Goal: Task Accomplishment & Management: Use online tool/utility

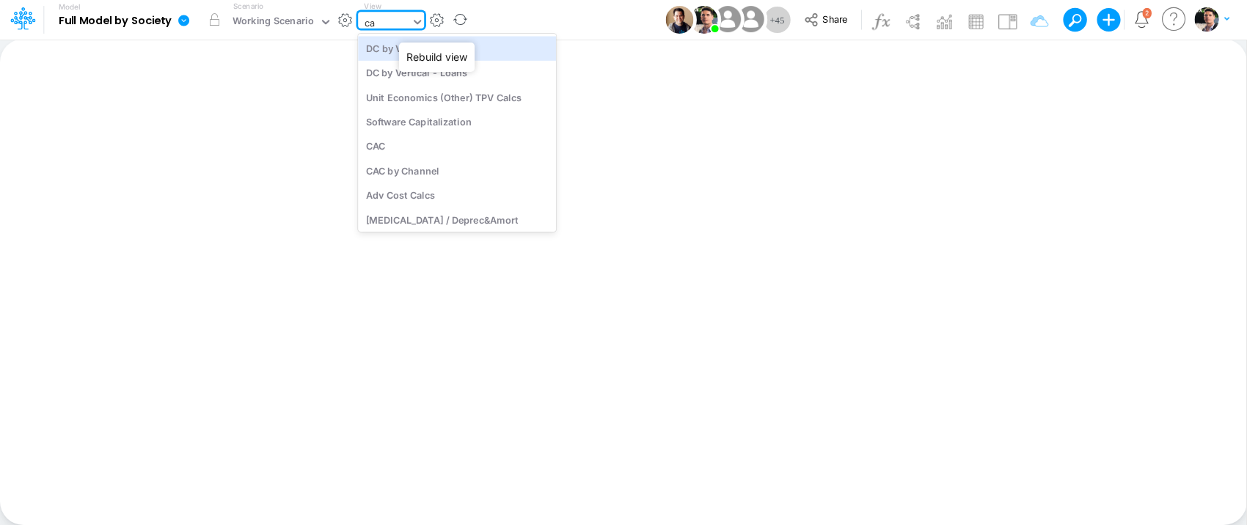
type input "cac"
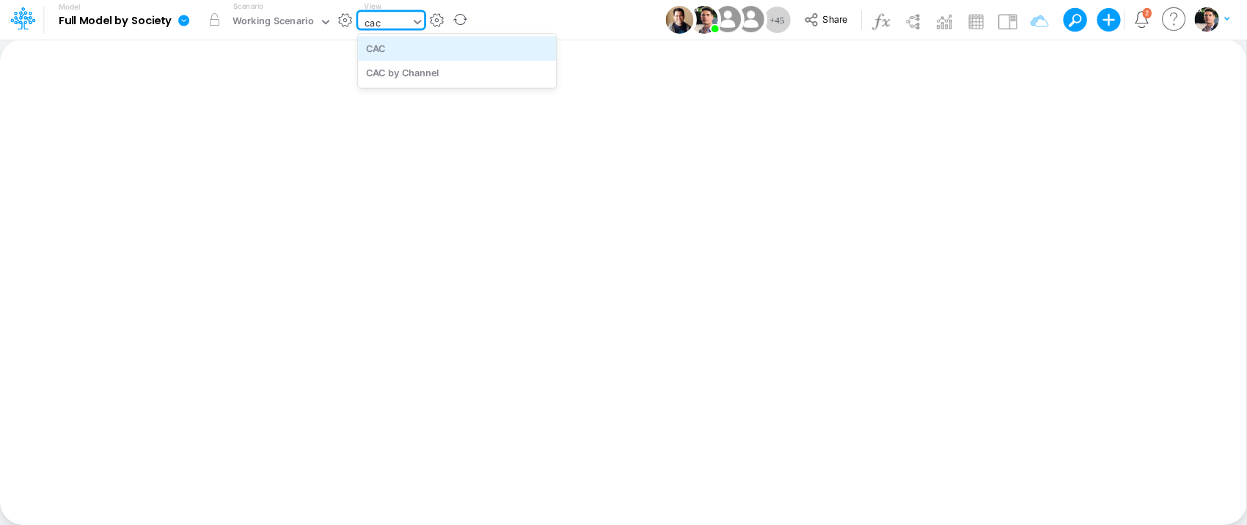
click at [399, 56] on div "CAC" at bounding box center [457, 48] width 198 height 24
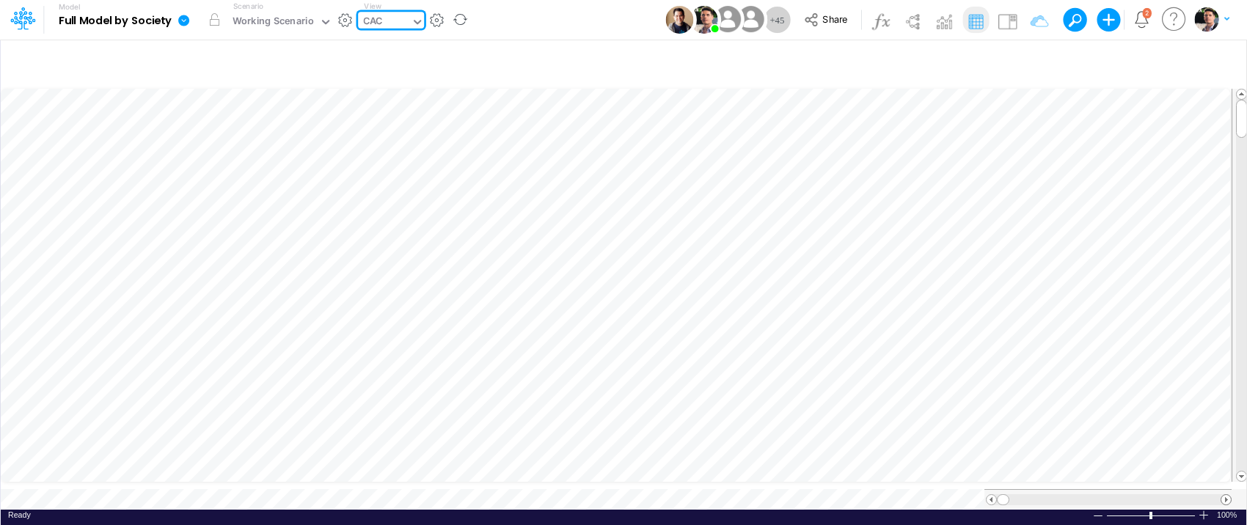
click at [1227, 495] on span at bounding box center [1226, 500] width 10 height 10
click at [1226, 495] on span at bounding box center [1226, 500] width 10 height 10
click at [1225, 495] on span at bounding box center [1226, 500] width 10 height 10
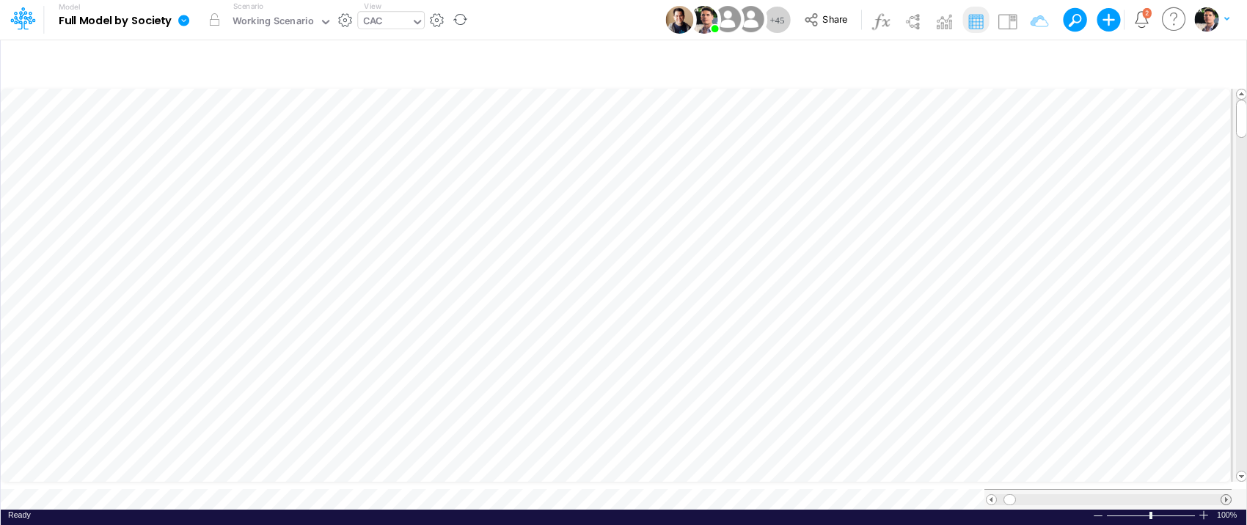
click at [1225, 495] on span at bounding box center [1226, 500] width 10 height 10
click at [1224, 495] on span at bounding box center [1226, 500] width 10 height 10
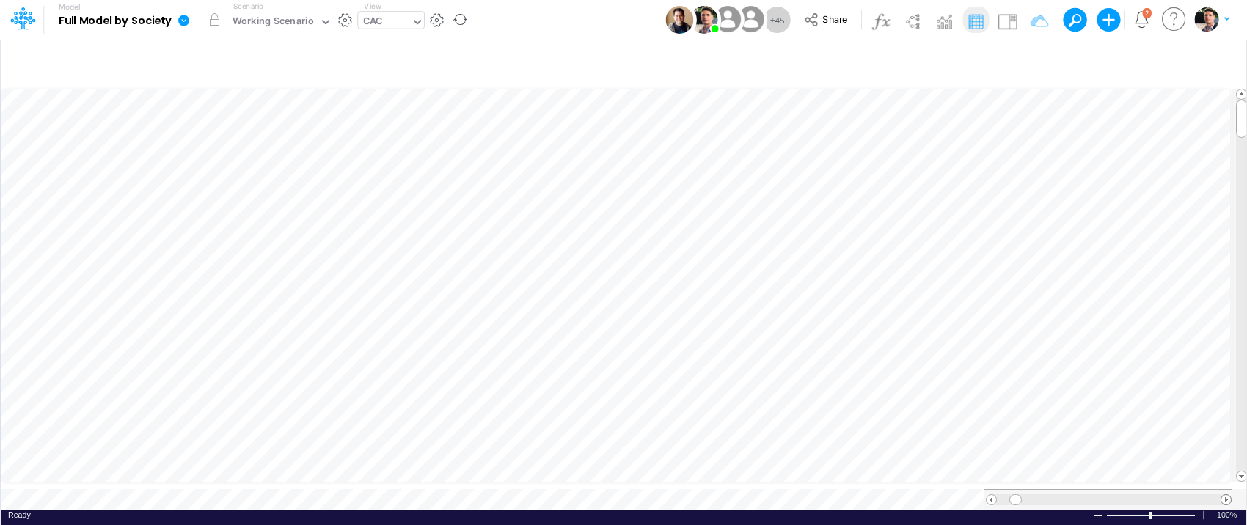
click at [1224, 495] on span at bounding box center [1226, 500] width 10 height 10
click at [1223, 495] on span at bounding box center [1226, 500] width 10 height 10
click at [1222, 495] on span at bounding box center [1226, 500] width 10 height 10
click at [1221, 495] on span at bounding box center [1226, 500] width 10 height 10
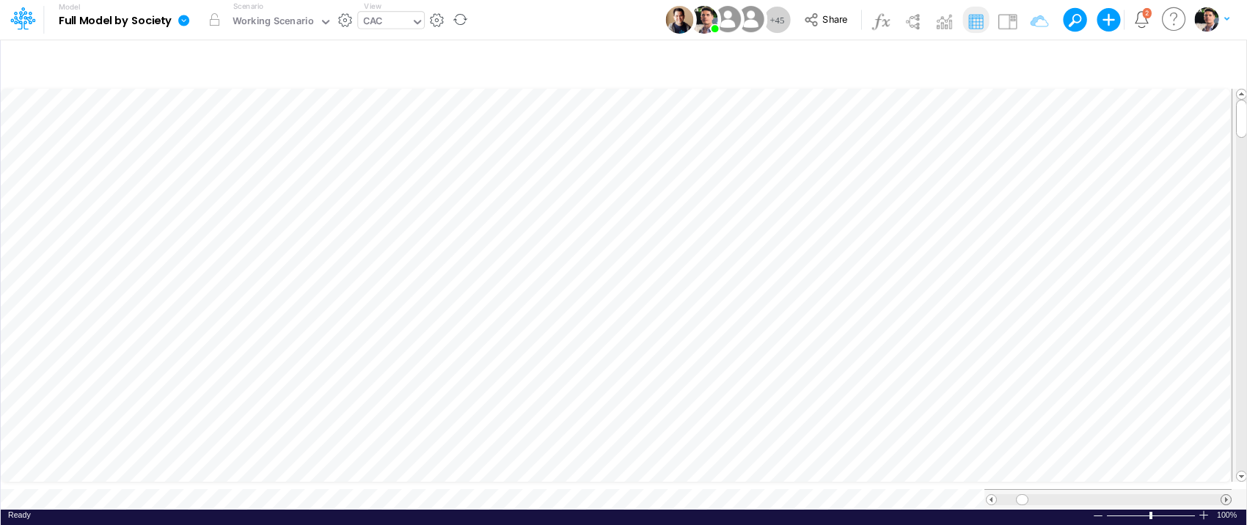
click at [1220, 494] on div at bounding box center [1109, 499] width 224 height 11
click at [993, 495] on span at bounding box center [991, 500] width 10 height 10
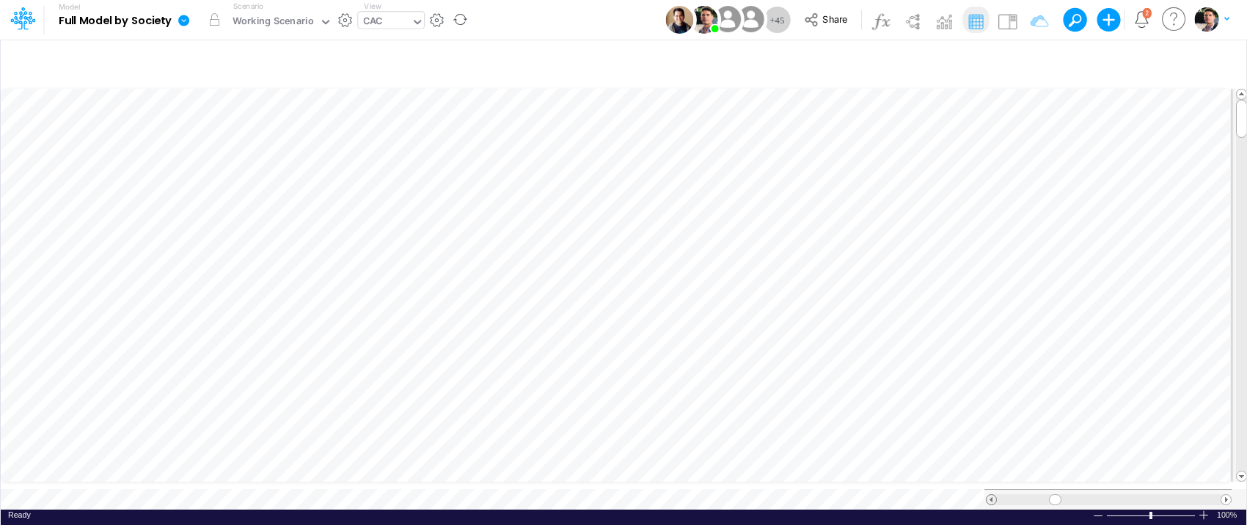
click at [993, 495] on span at bounding box center [991, 500] width 10 height 10
drag, startPoint x: 1052, startPoint y: 485, endPoint x: 1212, endPoint y: 487, distance: 160.6
click at [1212, 495] on span at bounding box center [1211, 500] width 10 height 10
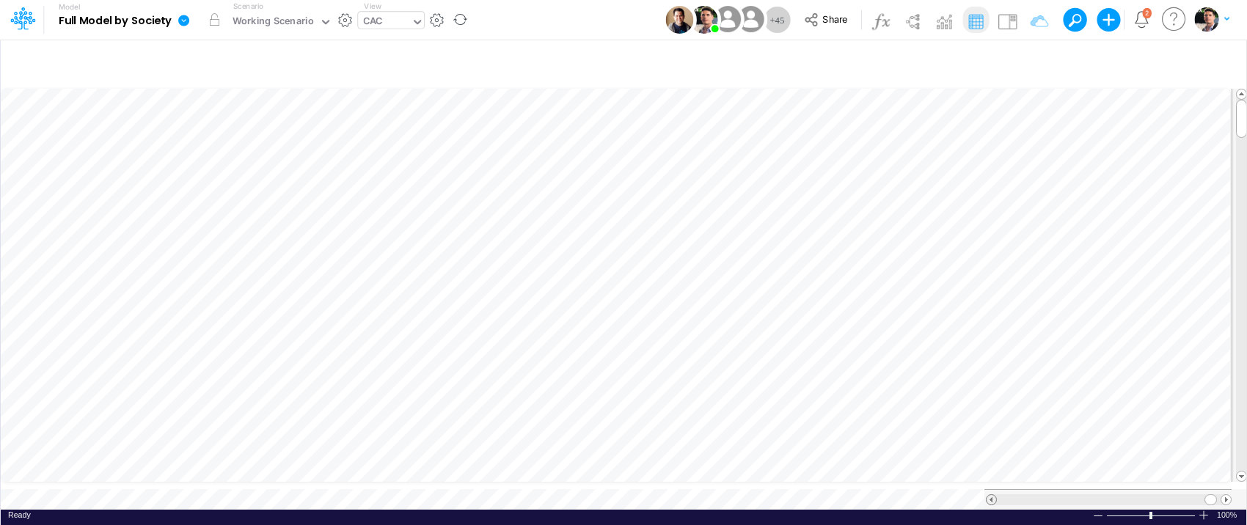
click at [992, 495] on span at bounding box center [991, 500] width 10 height 10
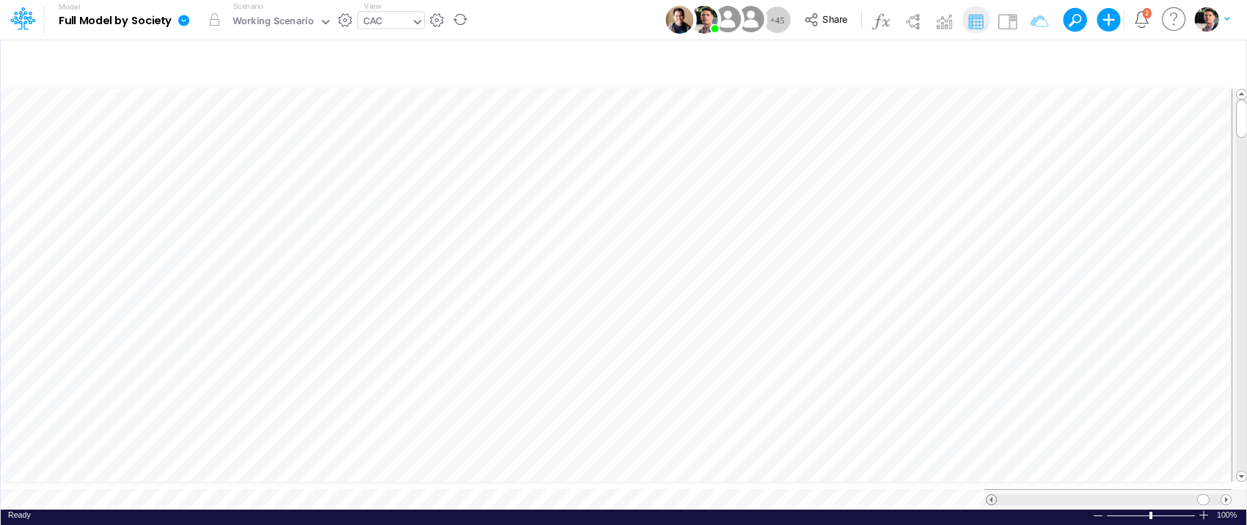
click at [992, 495] on span at bounding box center [991, 500] width 10 height 10
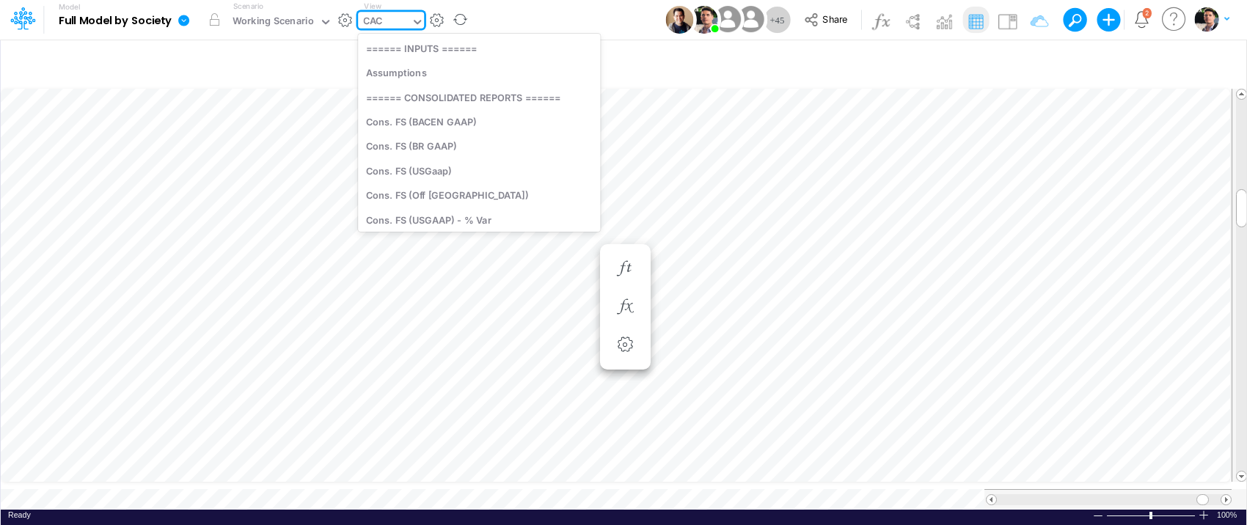
click at [378, 19] on div "CAC" at bounding box center [372, 22] width 19 height 17
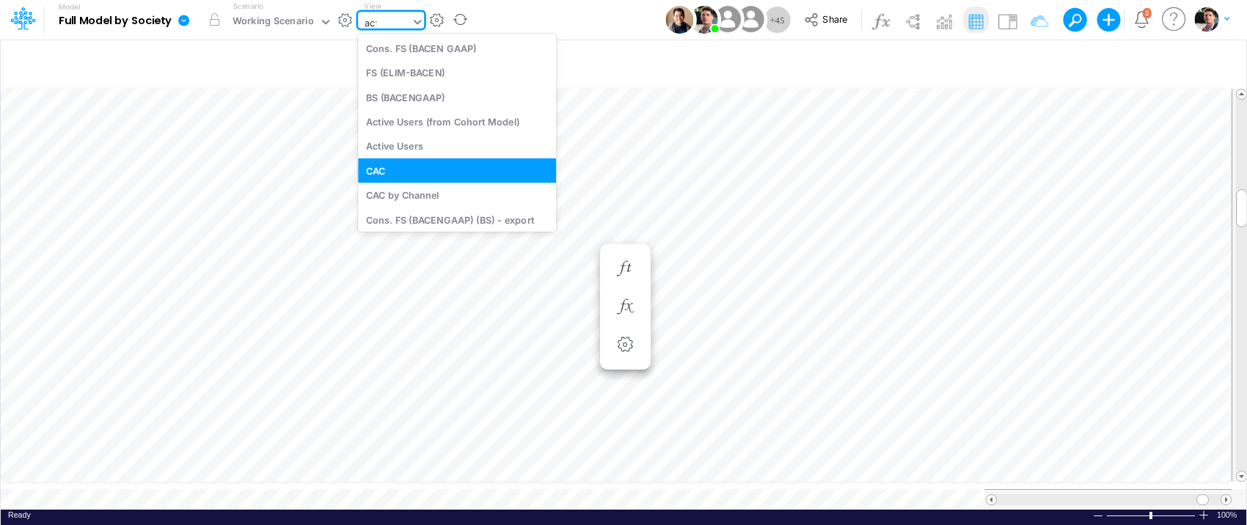
type input "acti"
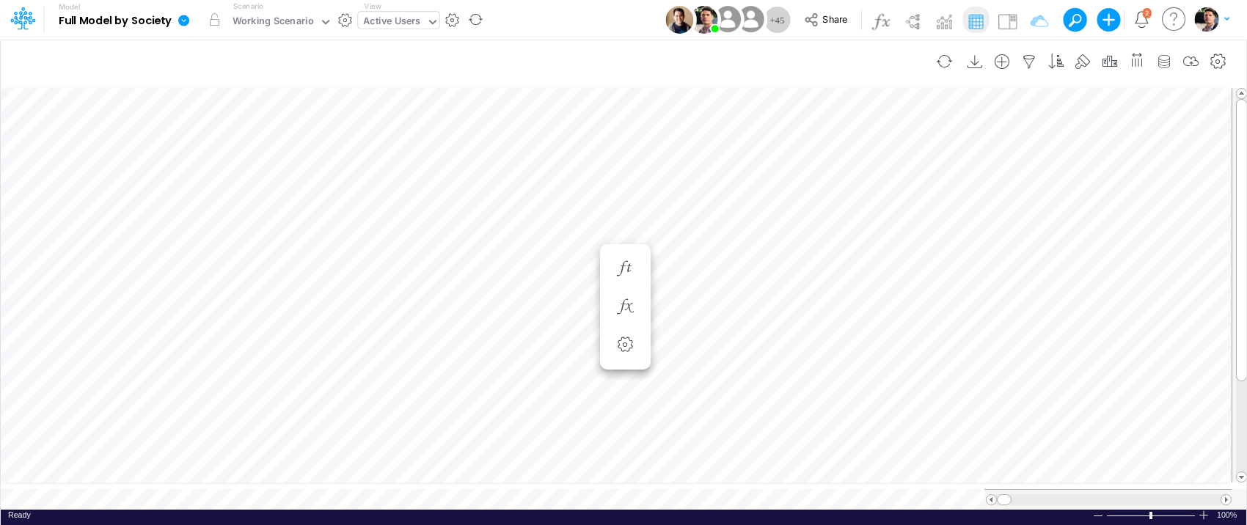
scroll to position [6, 19]
click at [1216, 66] on icon "button" at bounding box center [1218, 61] width 22 height 15
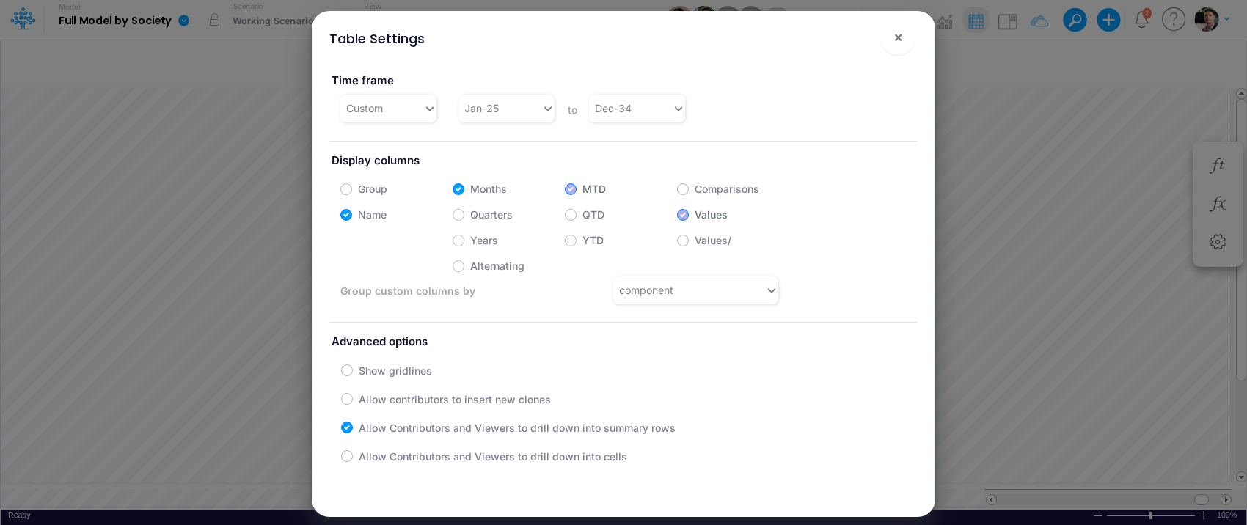
click at [473, 241] on label "Years" at bounding box center [484, 239] width 28 height 15
click at [473, 241] on input "Years" at bounding box center [475, 237] width 10 height 10
checkbox input "true"
click at [906, 35] on button "×" at bounding box center [897, 37] width 35 height 35
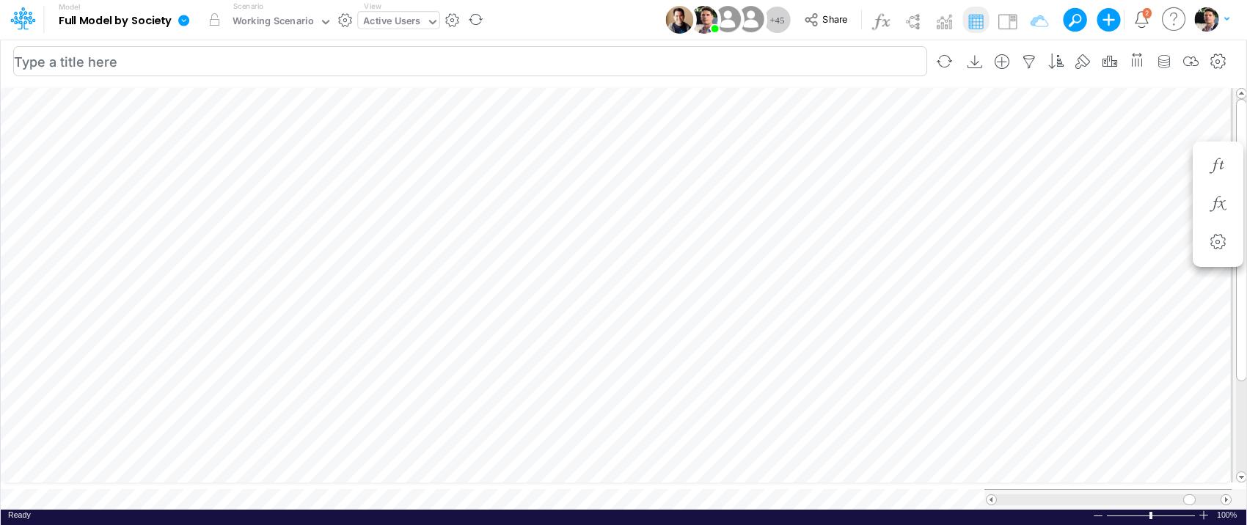
scroll to position [6, 12]
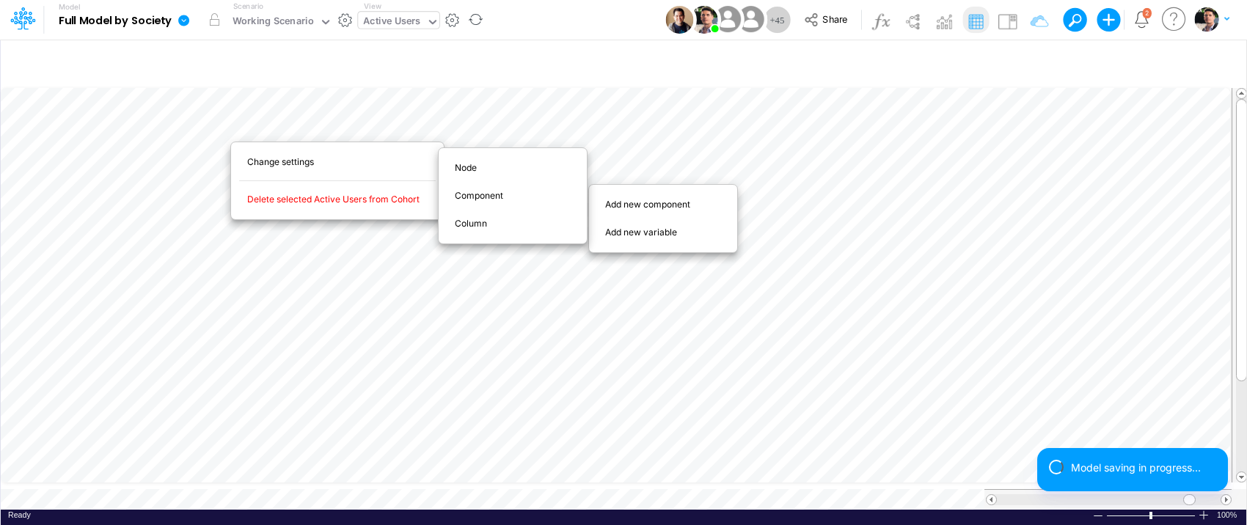
click at [865, 135] on div at bounding box center [623, 262] width 1247 height 525
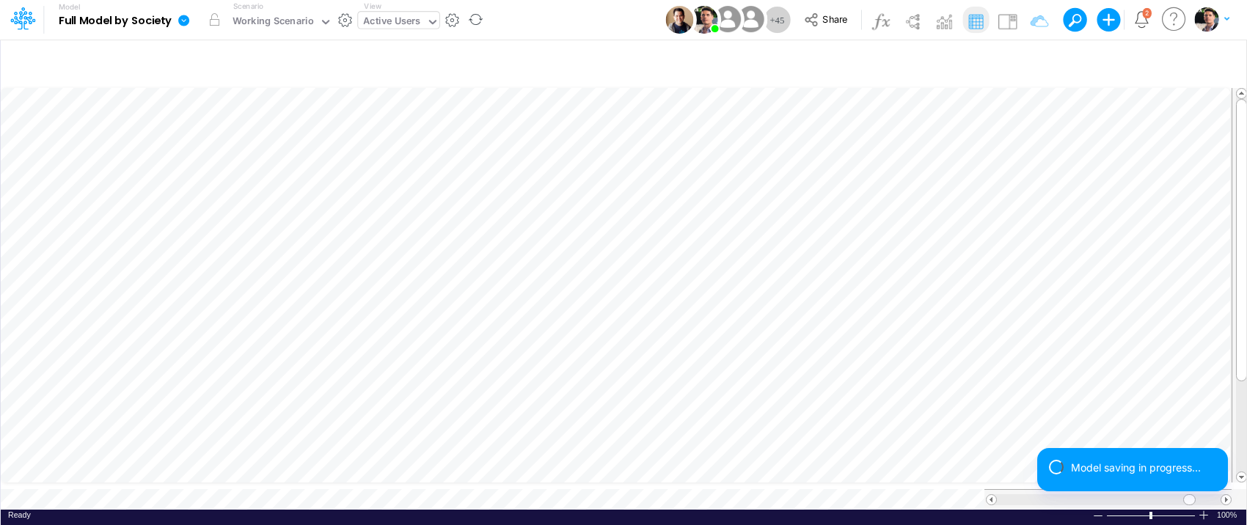
scroll to position [6, 17]
click at [1029, 65] on icon "button" at bounding box center [1029, 61] width 22 height 15
select select "notEqual"
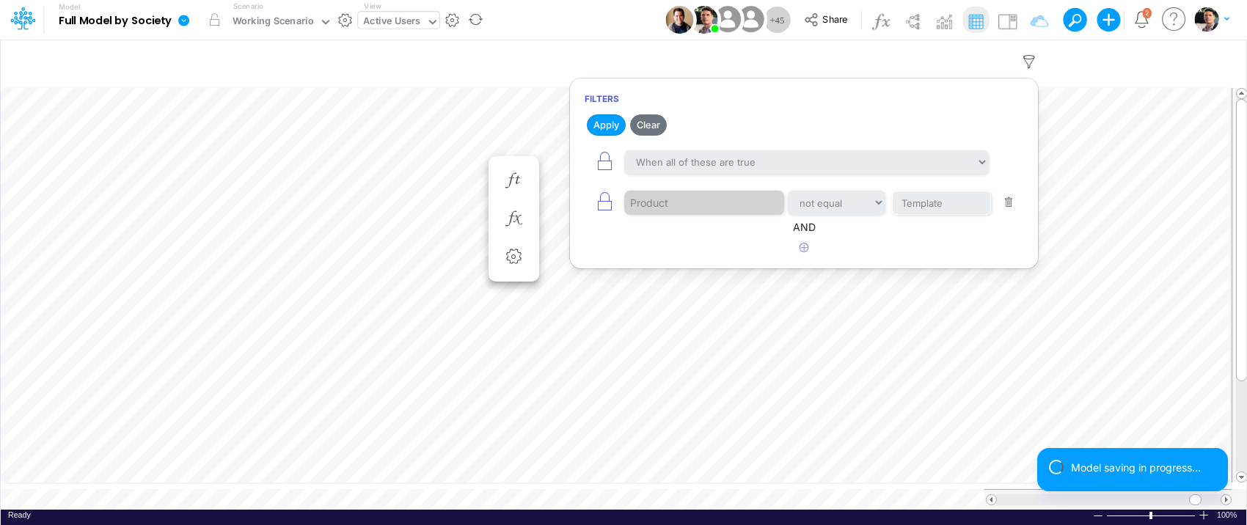
click at [1007, 204] on button "button" at bounding box center [1008, 203] width 29 height 20
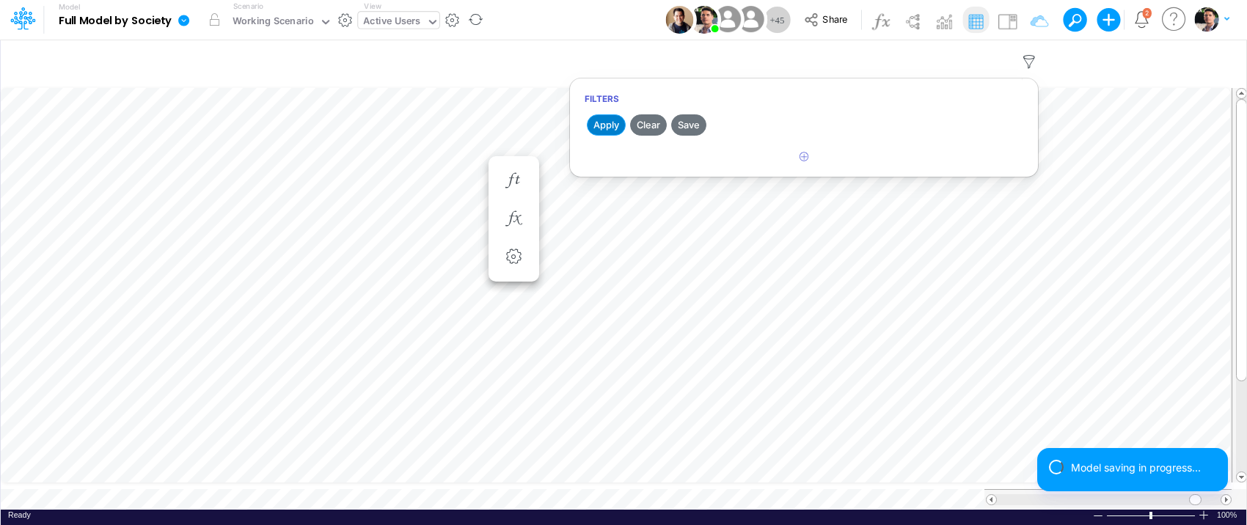
click at [612, 124] on button "Apply" at bounding box center [606, 124] width 39 height 21
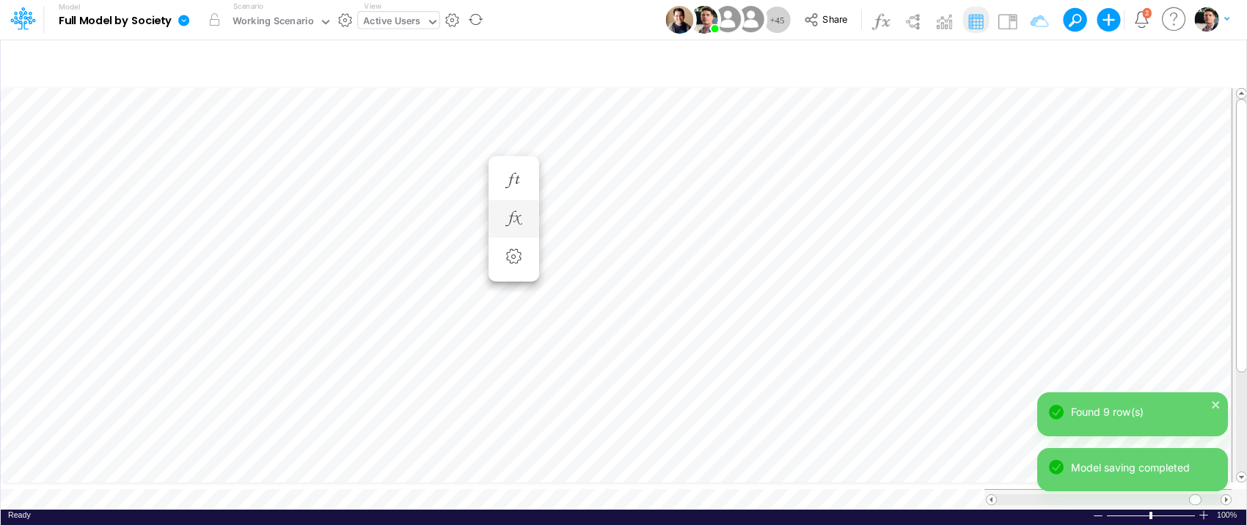
scroll to position [1, 1]
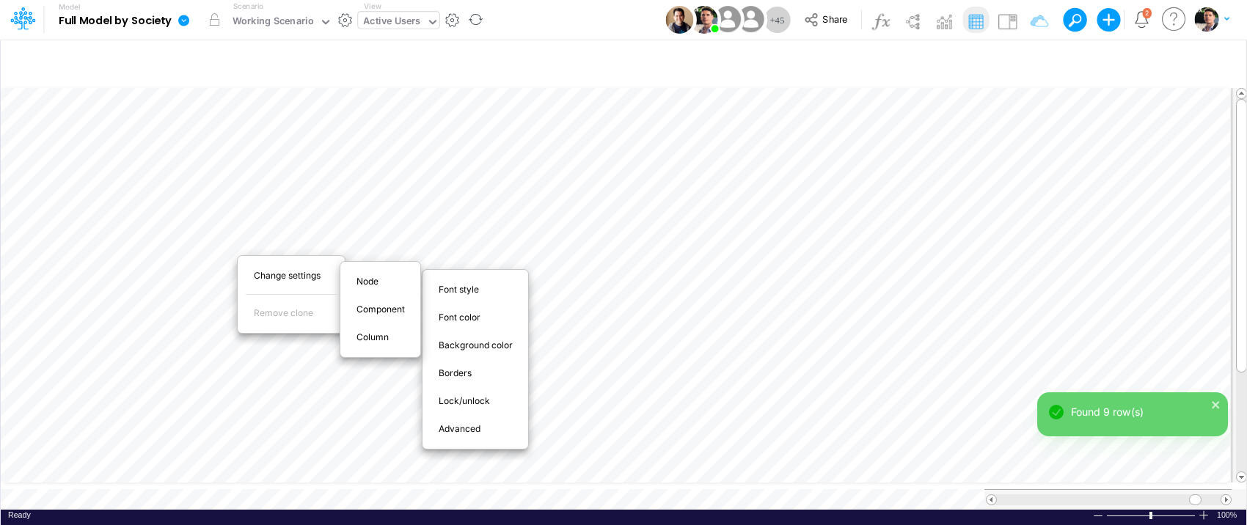
click at [472, 431] on span "Advanced" at bounding box center [468, 428] width 59 height 13
select select "field"
select select "Text"
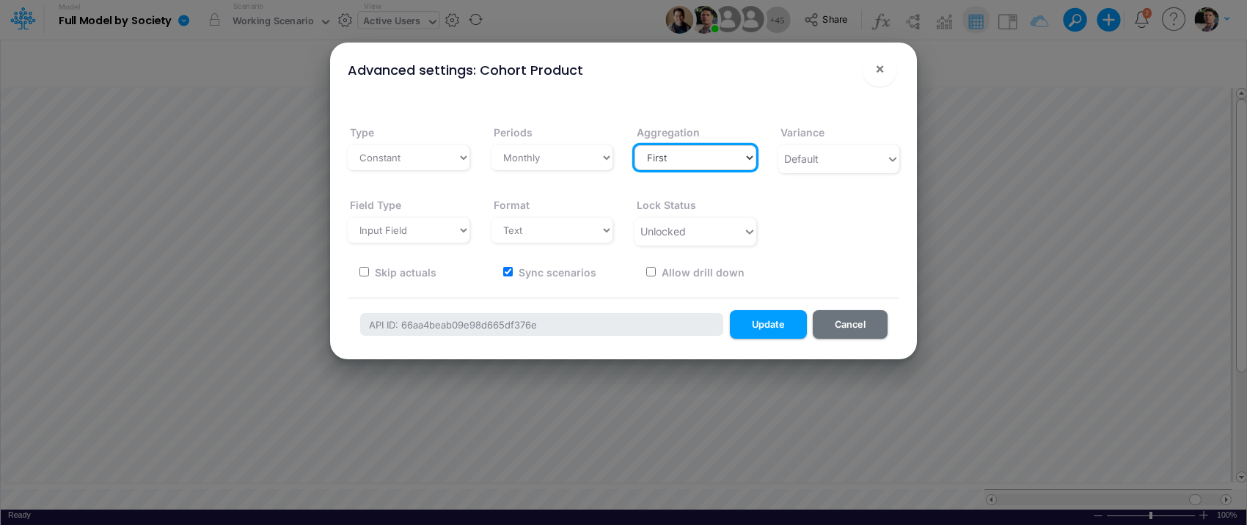
select select "last"
click option "Last" at bounding box center [0, 0] width 0 height 0
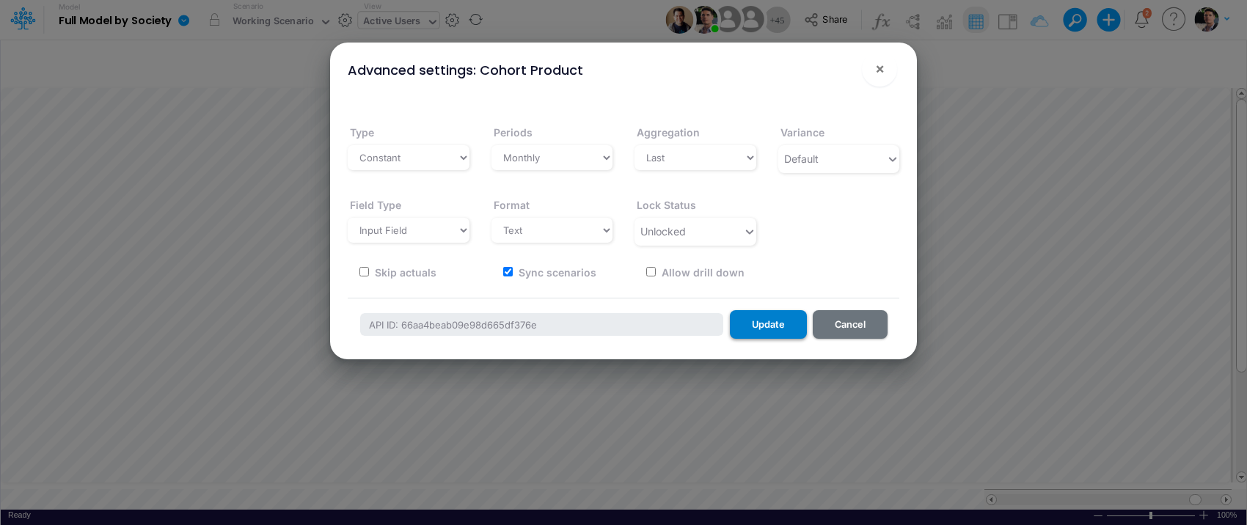
click at [770, 326] on button "Update" at bounding box center [768, 324] width 77 height 29
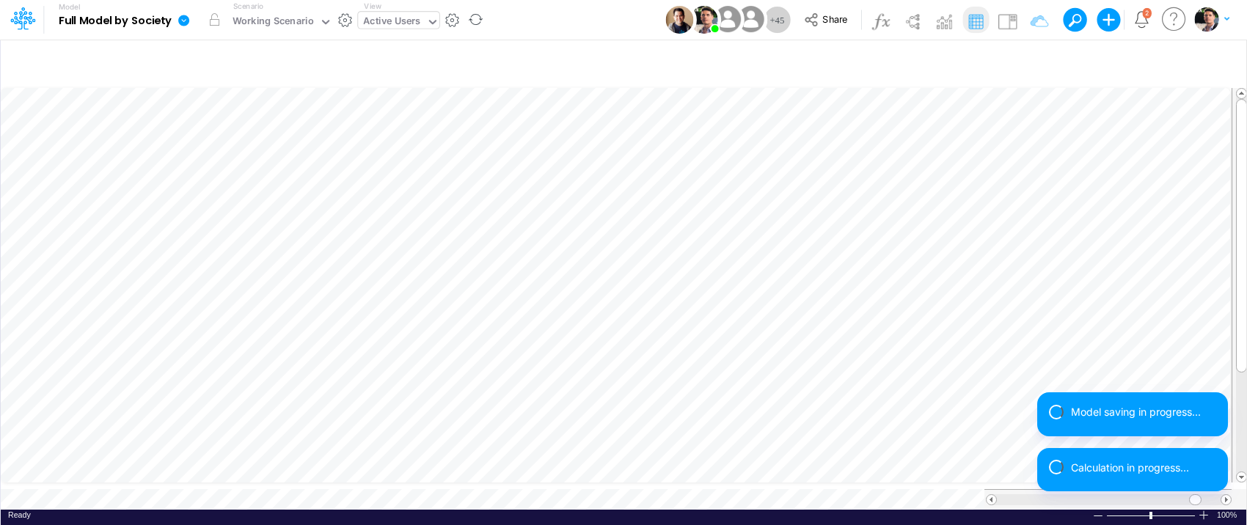
scroll to position [6, 3]
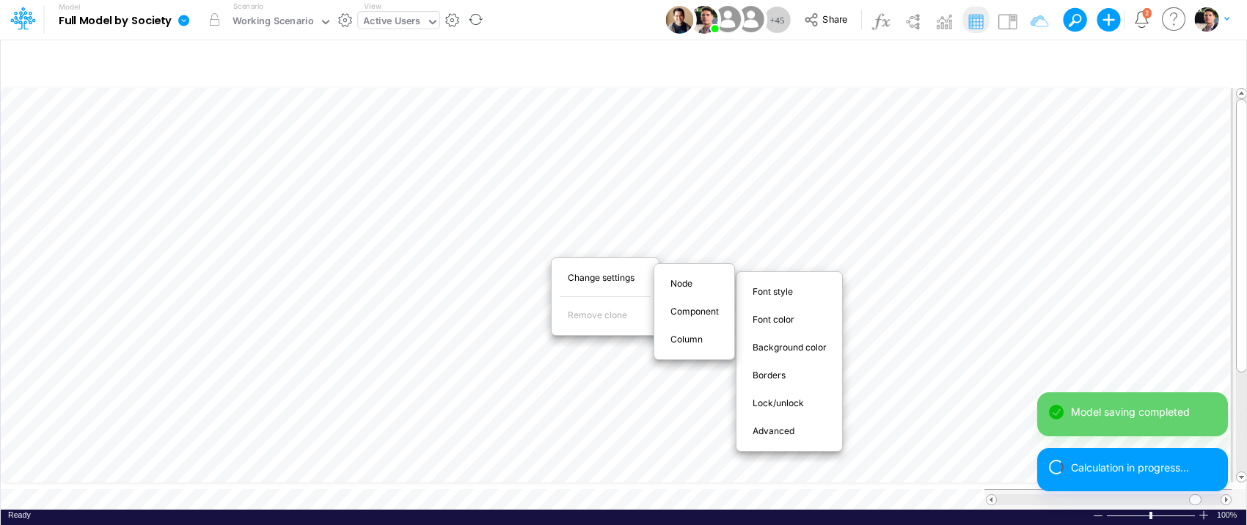
click at [782, 428] on span "Advanced" at bounding box center [781, 431] width 59 height 13
select select "sum"
select select "field"
select select "Number"
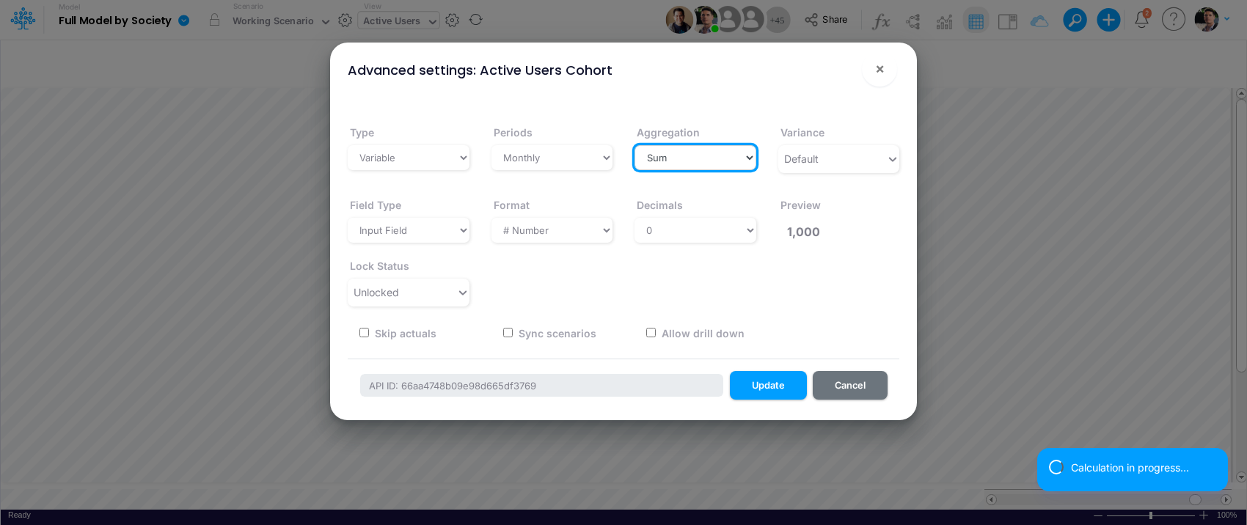
select select "last"
click option "Last" at bounding box center [0, 0] width 0 height 0
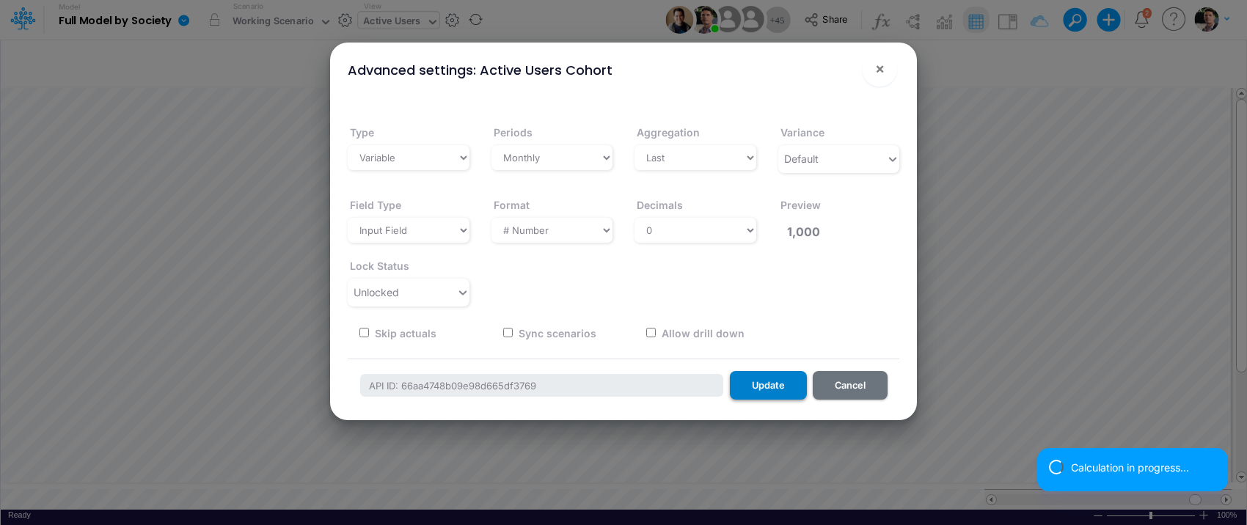
click at [769, 386] on button "Update" at bounding box center [768, 385] width 77 height 29
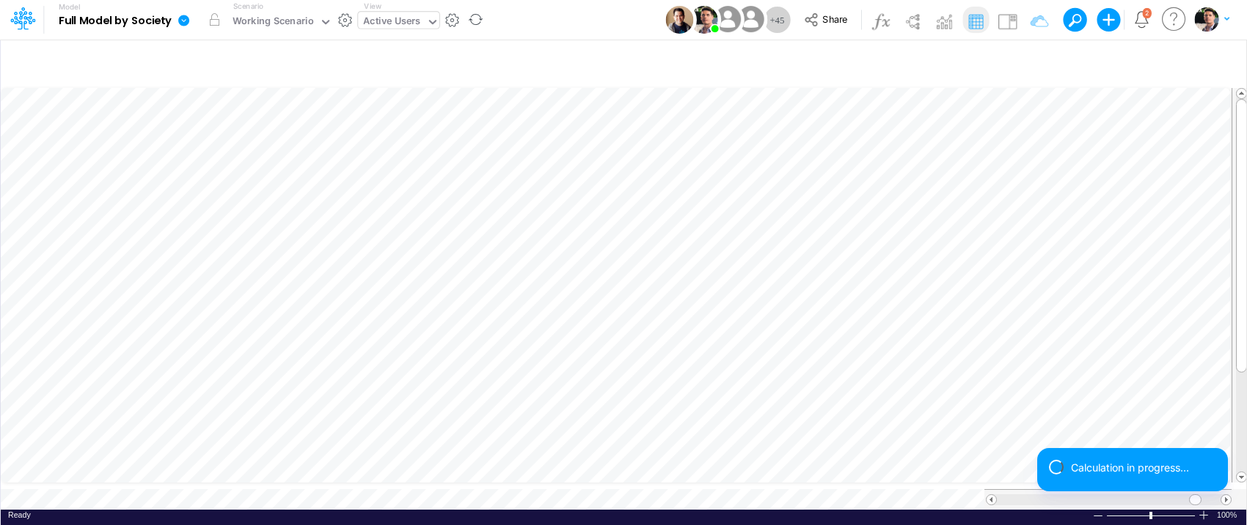
scroll to position [1, 1]
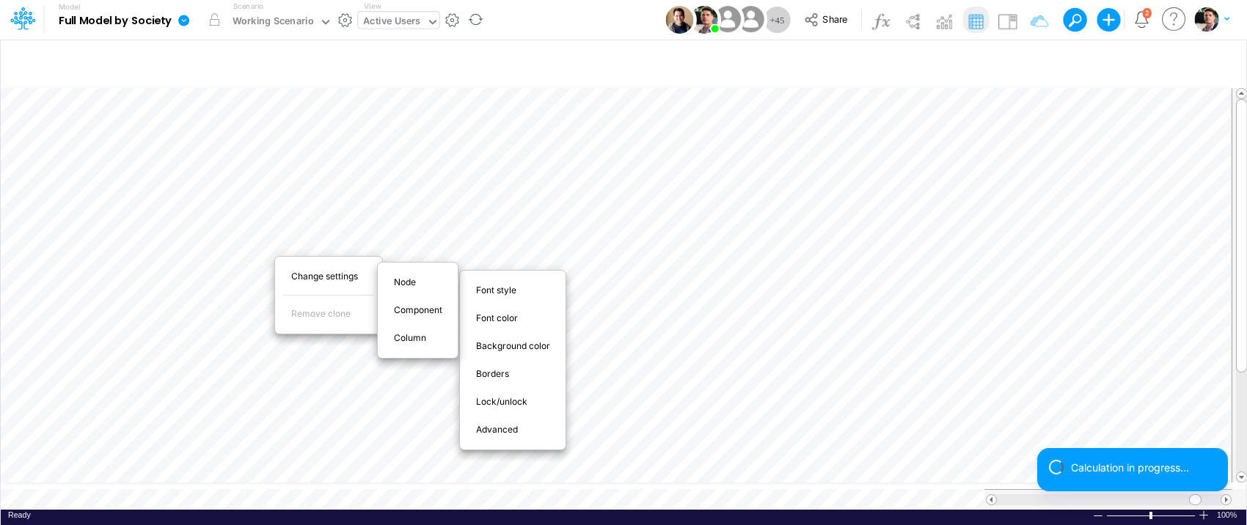
click at [509, 428] on span "Advanced" at bounding box center [505, 429] width 59 height 13
select select "field"
select select "Text"
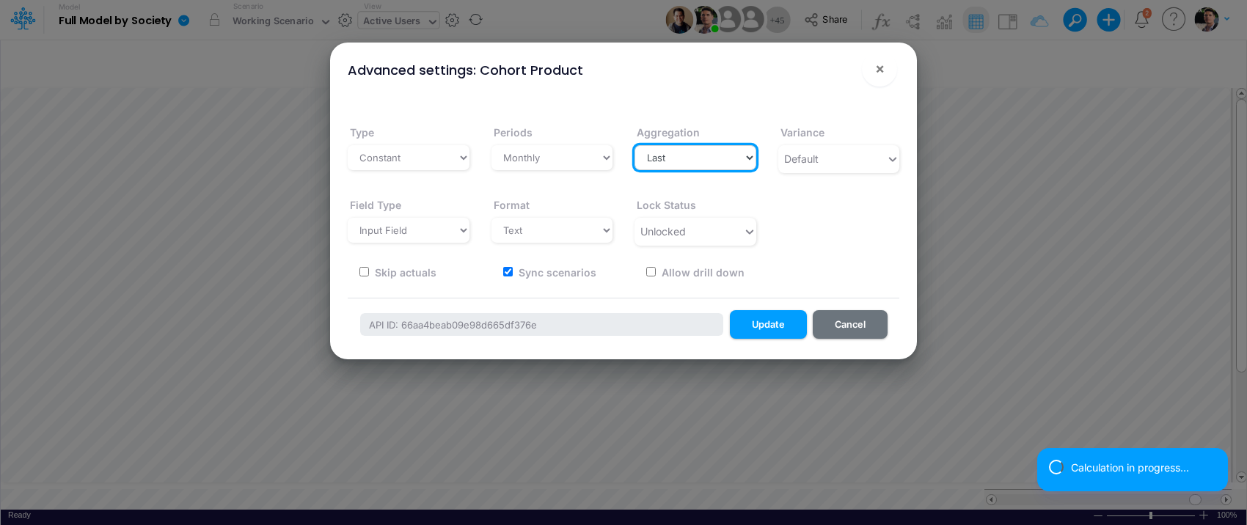
select select "first"
click option "First" at bounding box center [0, 0] width 0 height 0
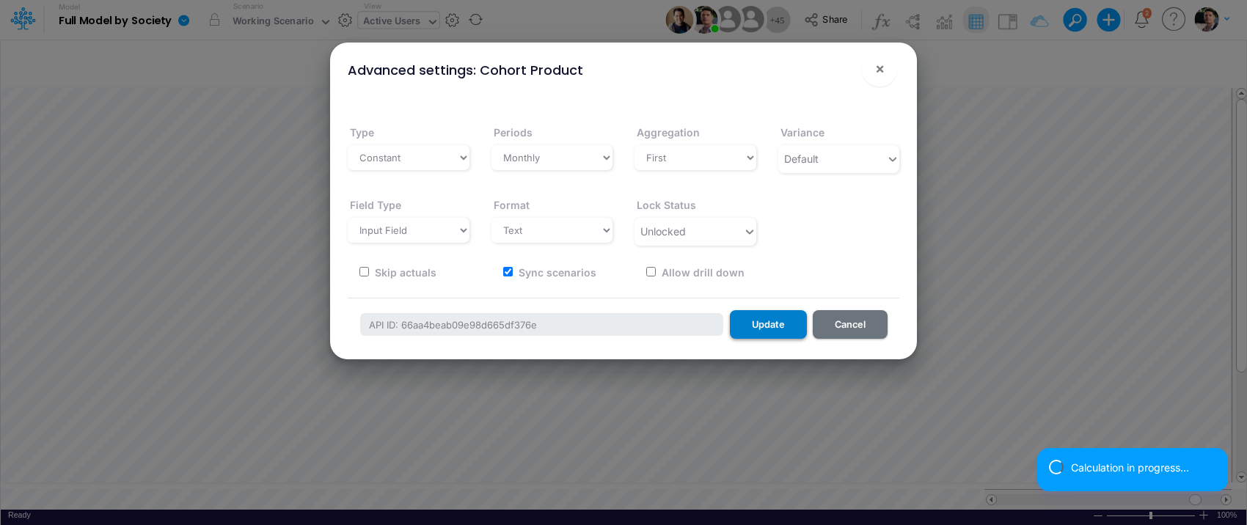
click at [765, 329] on button "Update" at bounding box center [768, 324] width 77 height 29
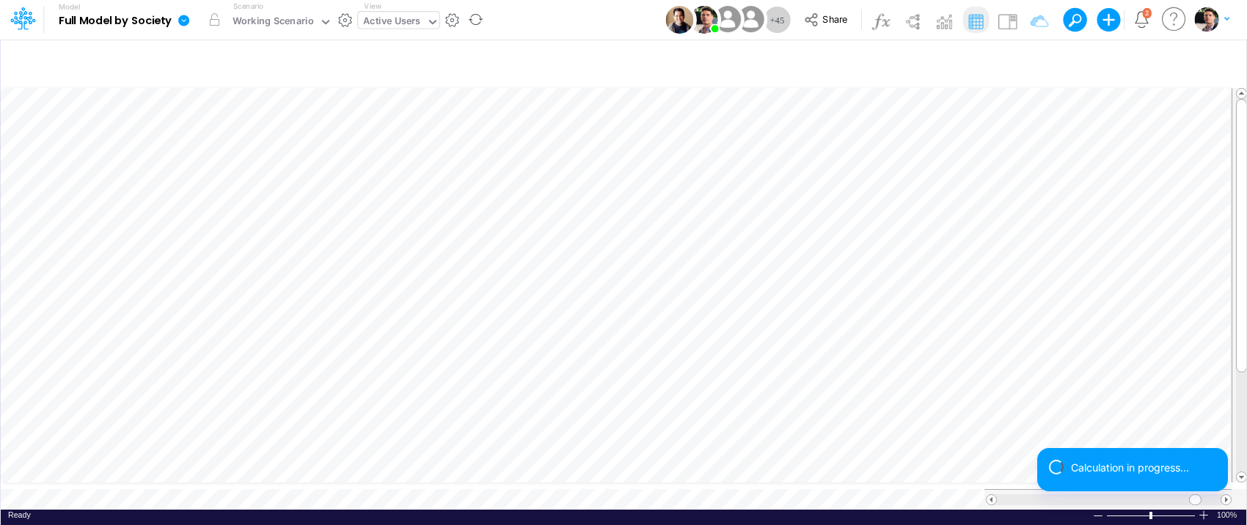
scroll to position [6, 3]
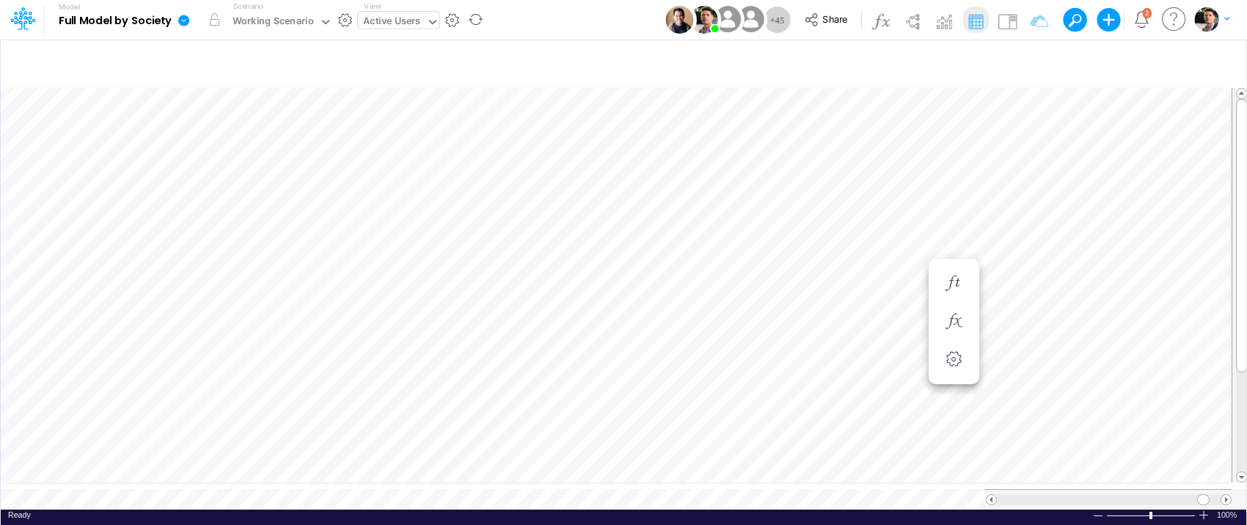
scroll to position [6, 19]
click at [409, 21] on div "Active Users" at bounding box center [391, 22] width 57 height 17
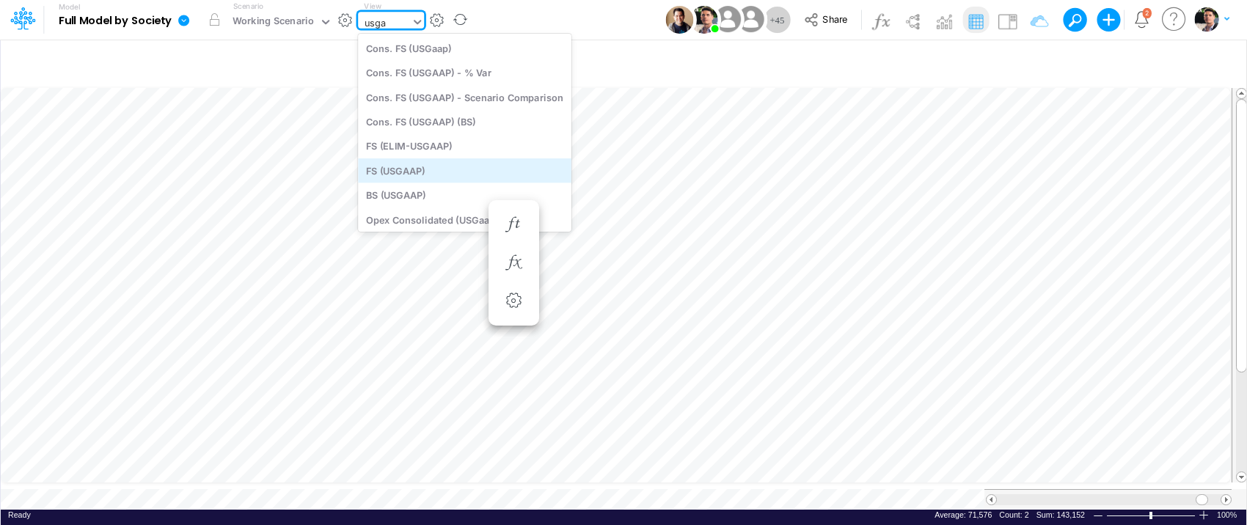
type input "usga"
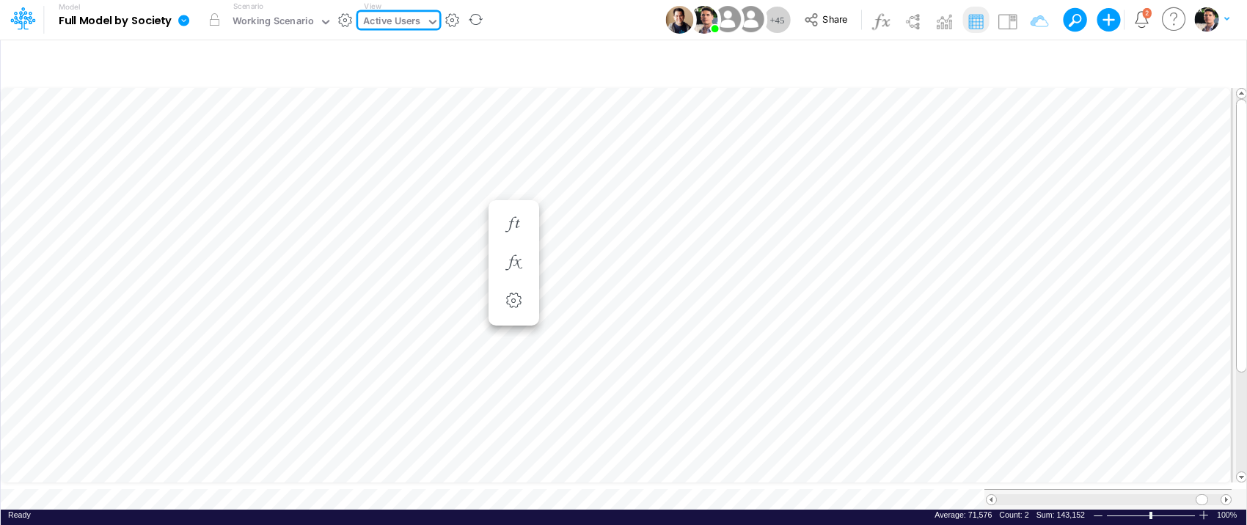
click at [407, 18] on div "Active Users" at bounding box center [391, 22] width 57 height 17
type input "h"
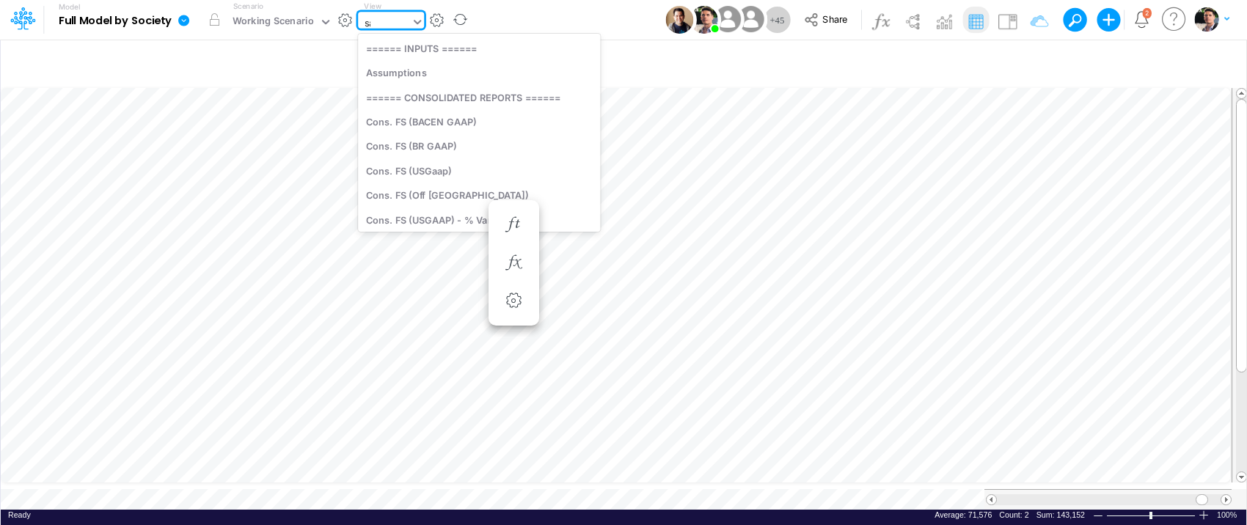
type input "[PERSON_NAME]"
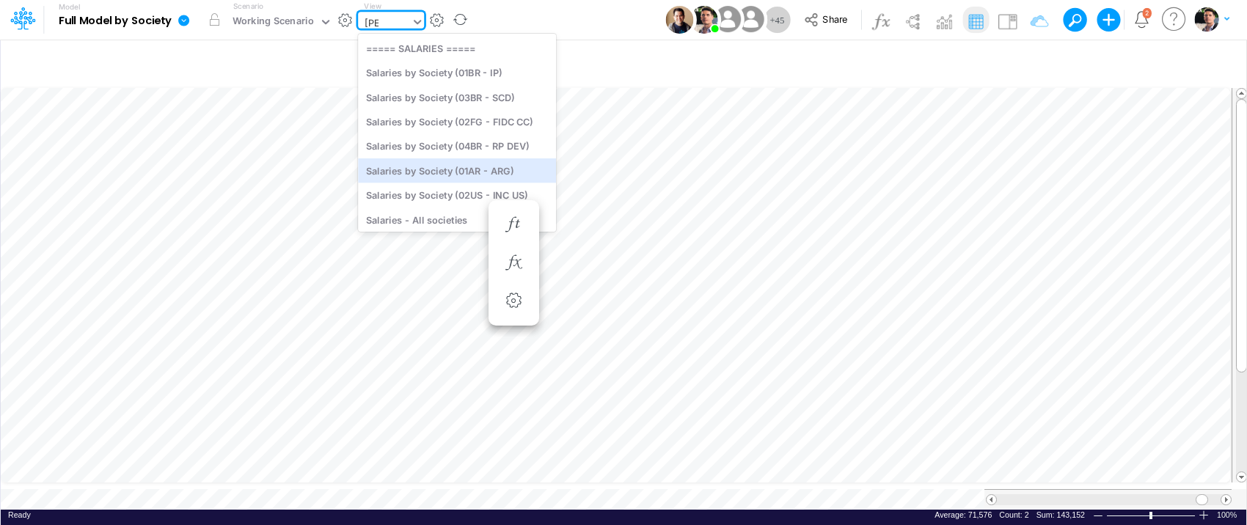
scroll to position [10, 0]
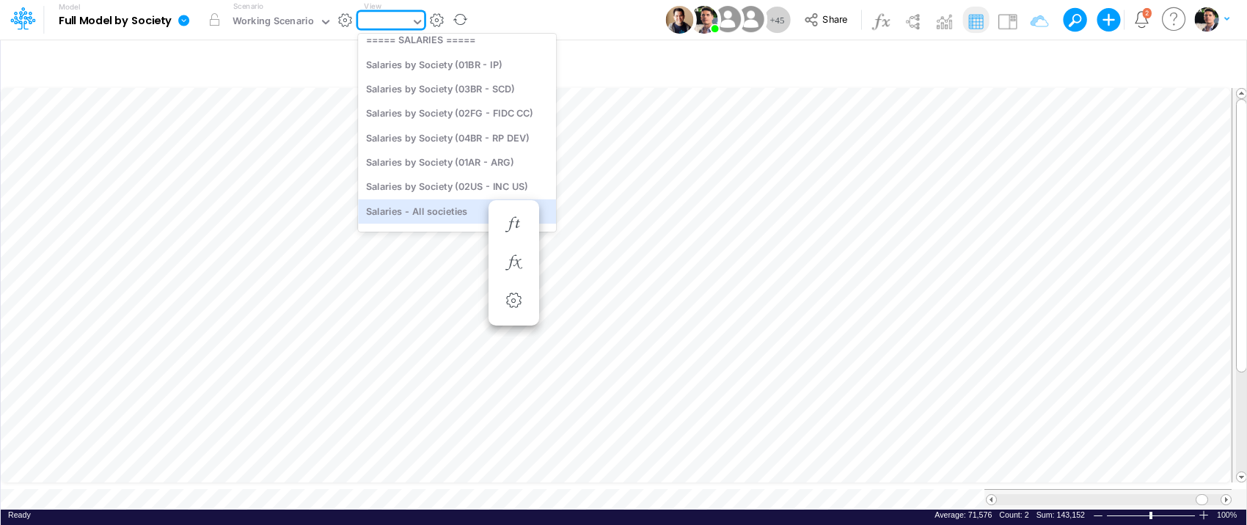
type input "Salaries - All societies"
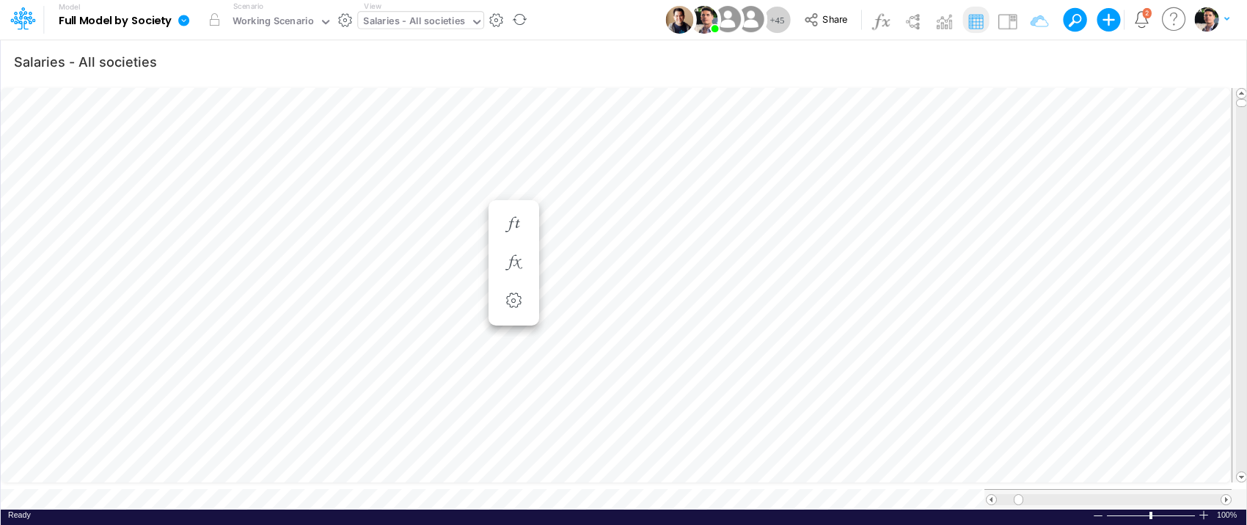
scroll to position [6, 4]
click at [428, 22] on div "Salaries - All societies" at bounding box center [414, 22] width 102 height 17
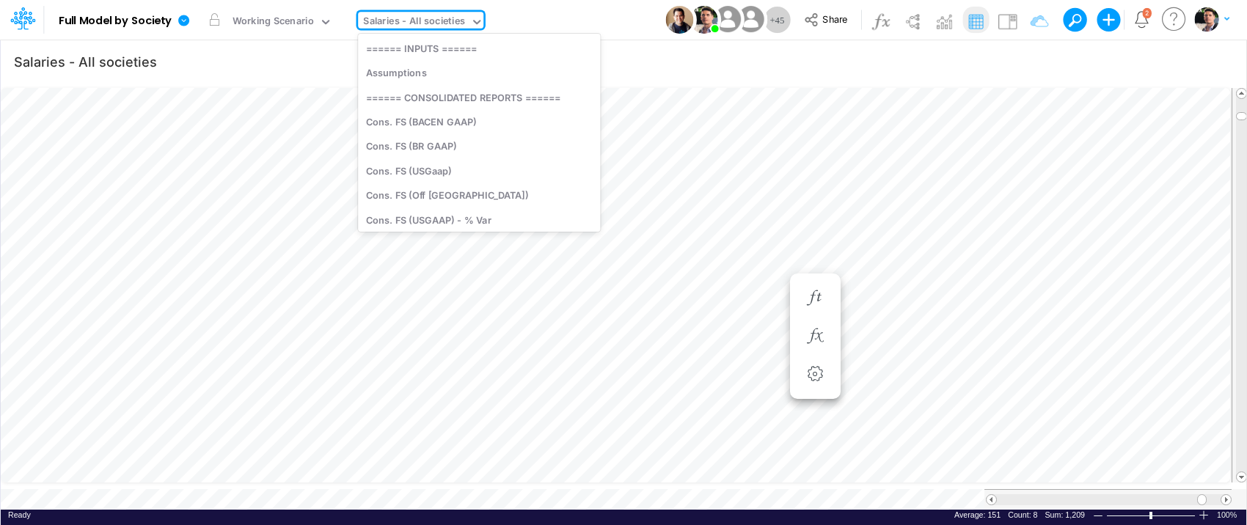
scroll to position [2759, 0]
click at [437, 22] on div "Salaries - All societies" at bounding box center [414, 22] width 102 height 17
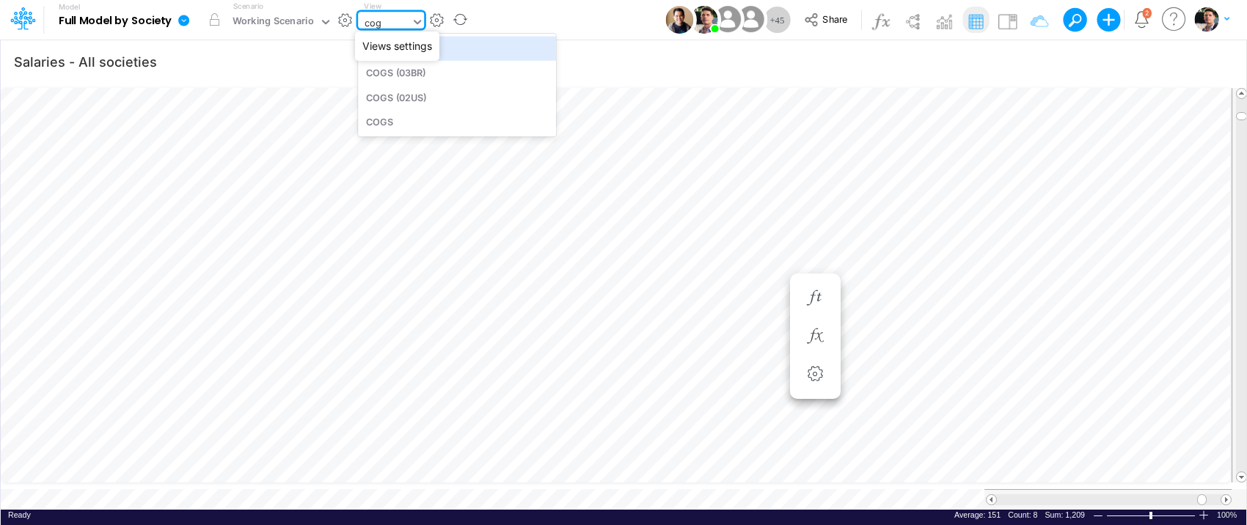
scroll to position [0, 0]
type input "cogs"
click at [413, 76] on div "COGS (03BR)" at bounding box center [457, 73] width 198 height 24
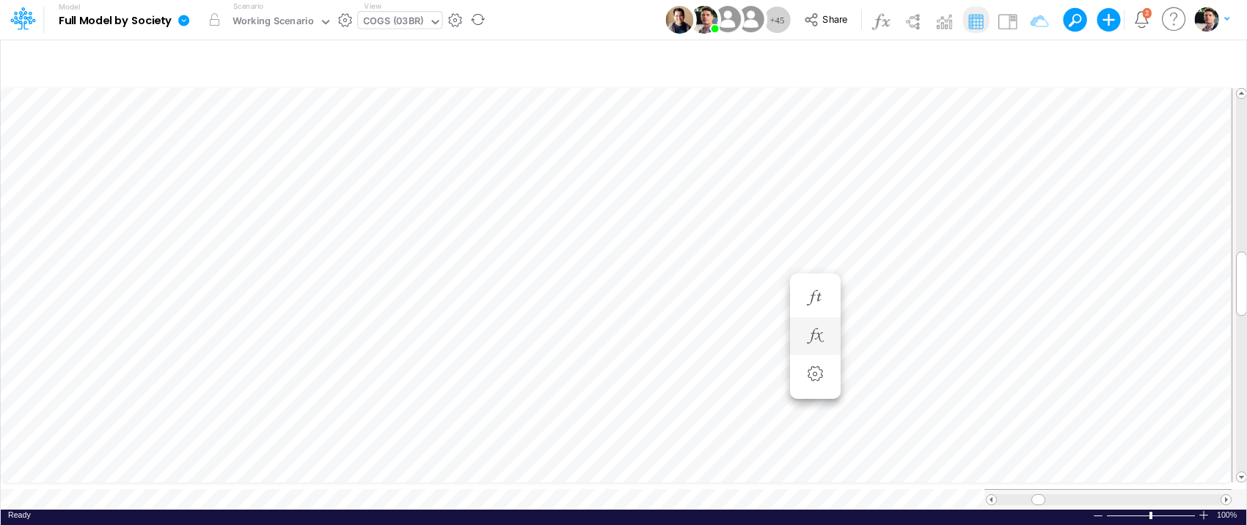
scroll to position [6, 29]
click at [356, 315] on icon "button" at bounding box center [353, 315] width 22 height 15
select select "sum"
select select "field"
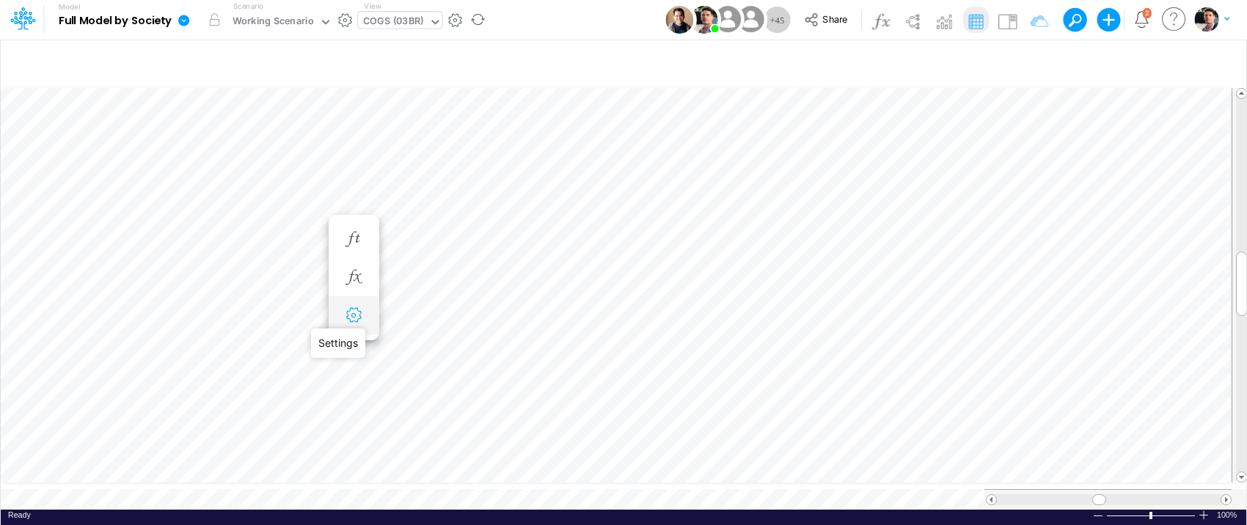
select select "Number"
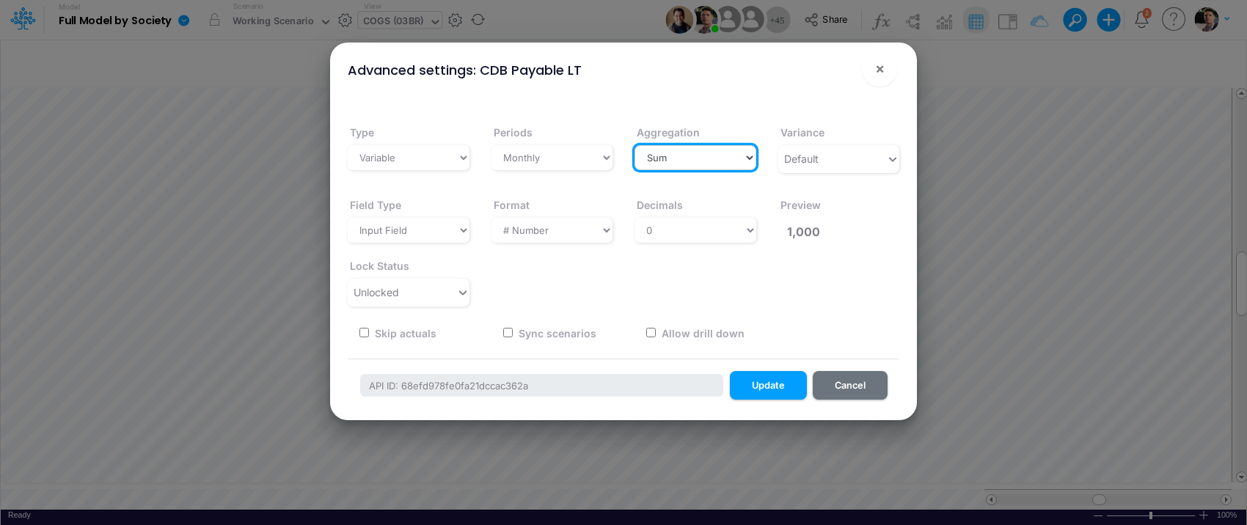
select select "last"
click option "Last" at bounding box center [0, 0] width 0 height 0
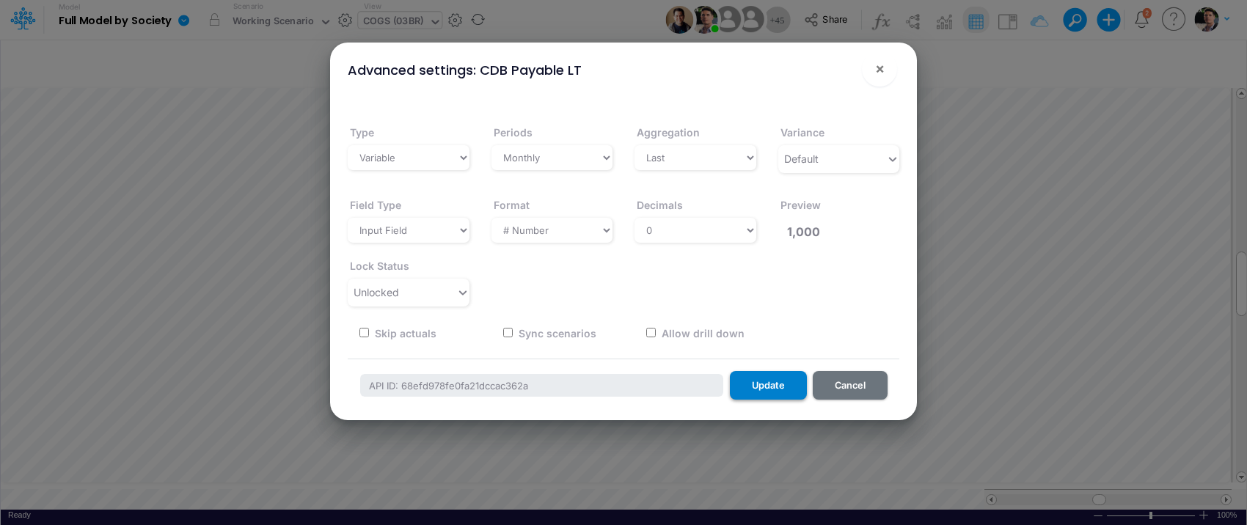
click at [766, 387] on button "Update" at bounding box center [768, 385] width 77 height 29
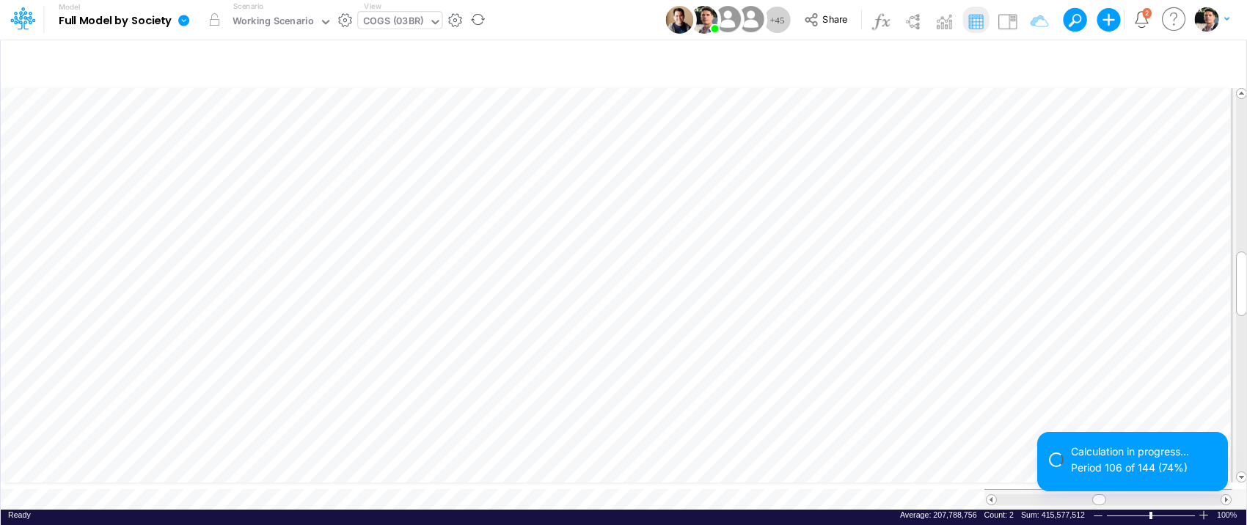
scroll to position [6, 29]
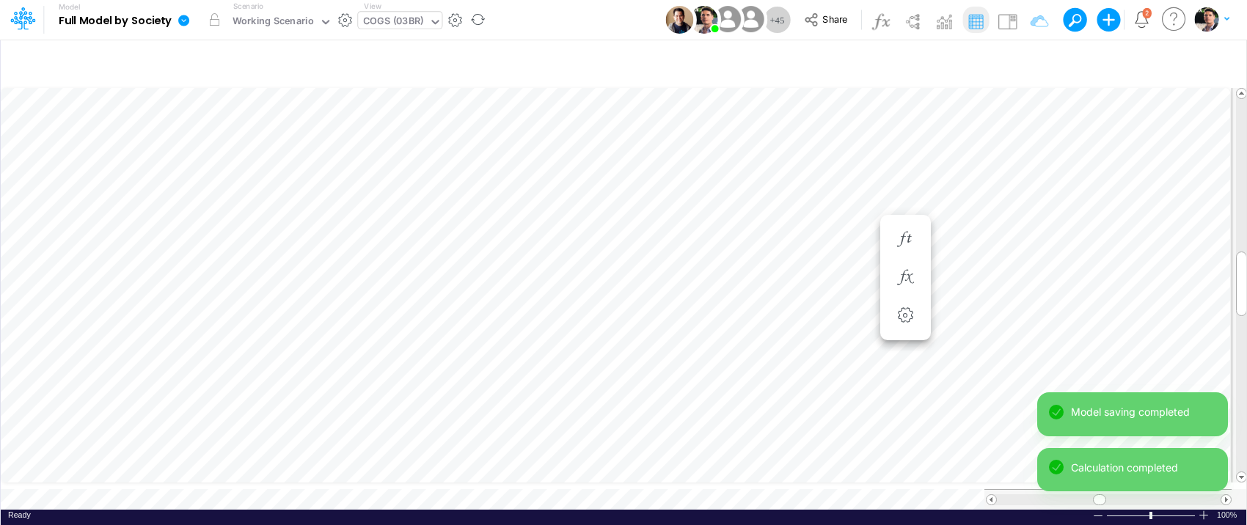
scroll to position [6, 45]
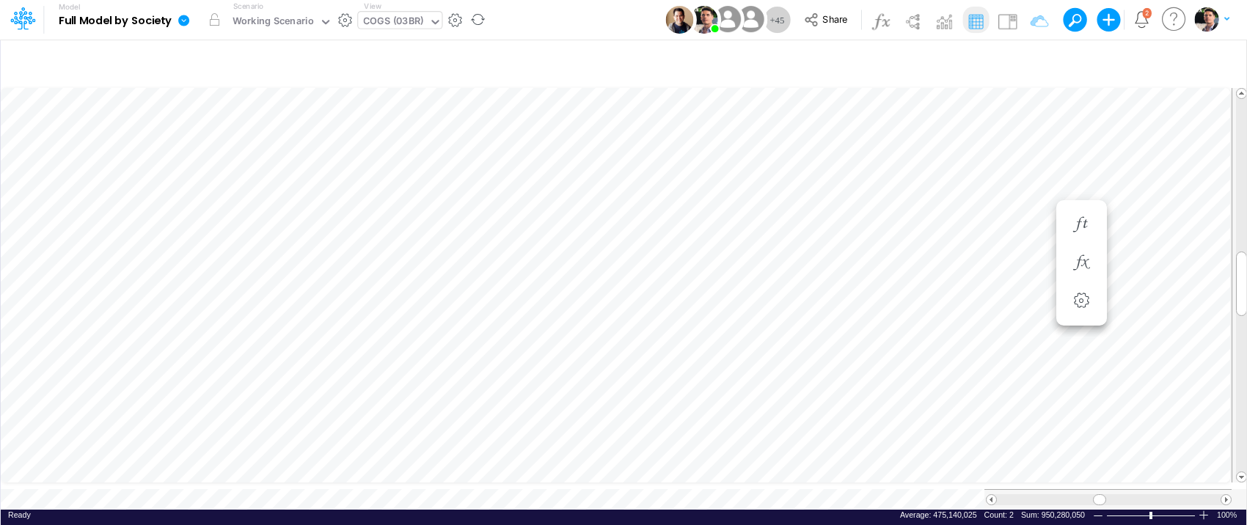
click at [410, 22] on div "COGS (03BR)" at bounding box center [393, 22] width 60 height 17
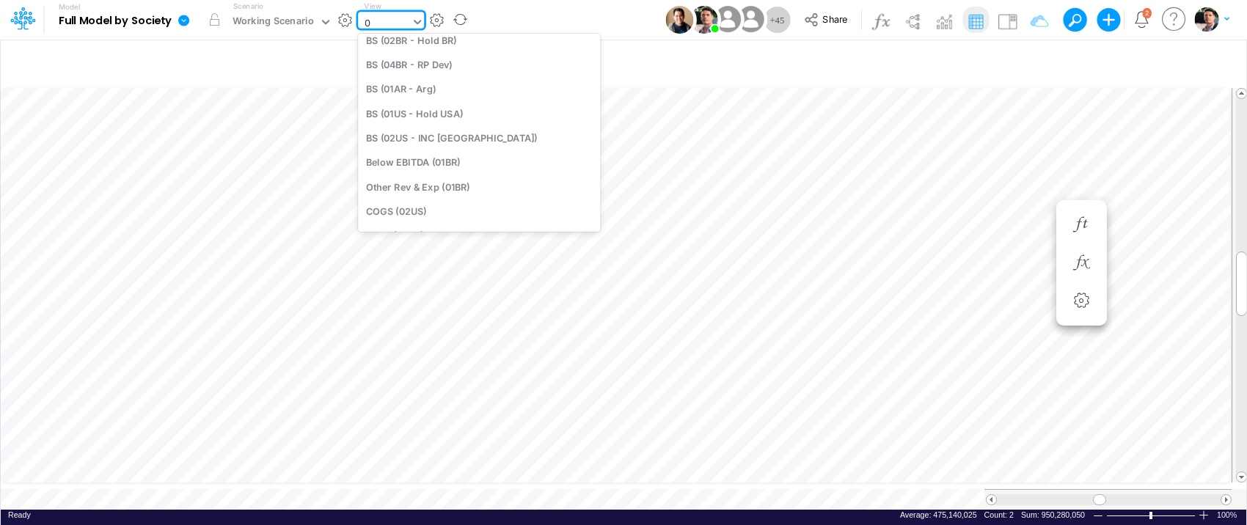
scroll to position [145, 0]
type input "0"
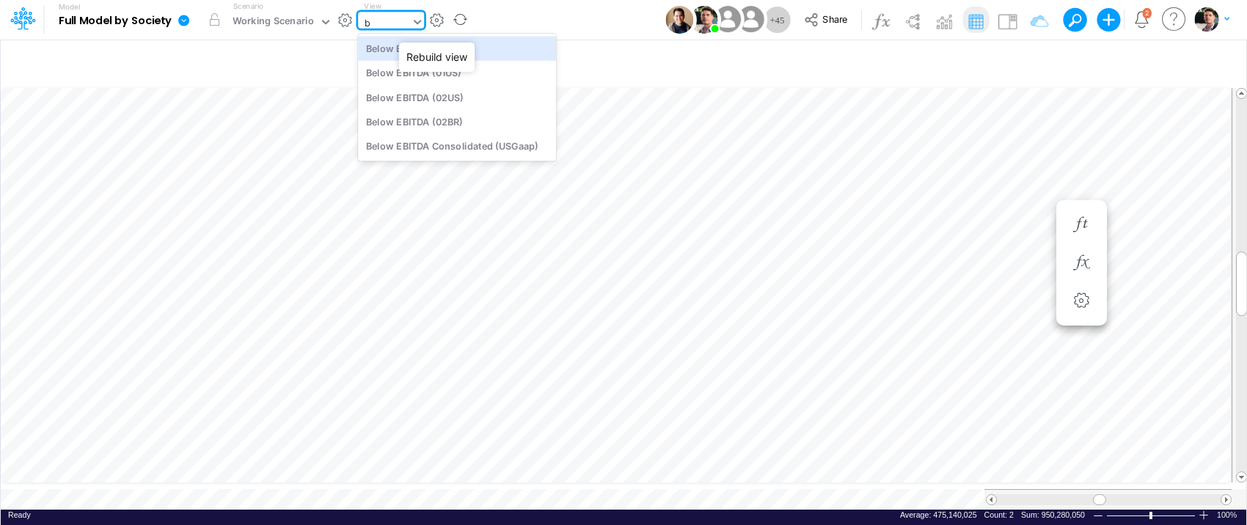
type input "be"
click at [415, 52] on div "Below EBITDA (01BR)" at bounding box center [457, 48] width 198 height 24
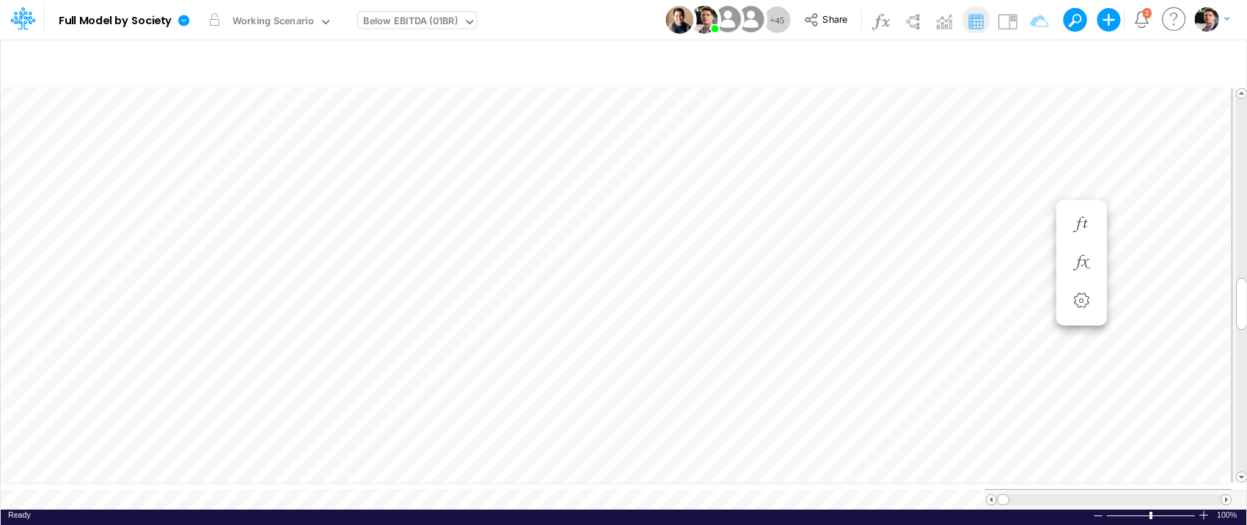
scroll to position [6, 48]
click at [356, 281] on button "button" at bounding box center [353, 271] width 27 height 29
select select "sum"
select select "field"
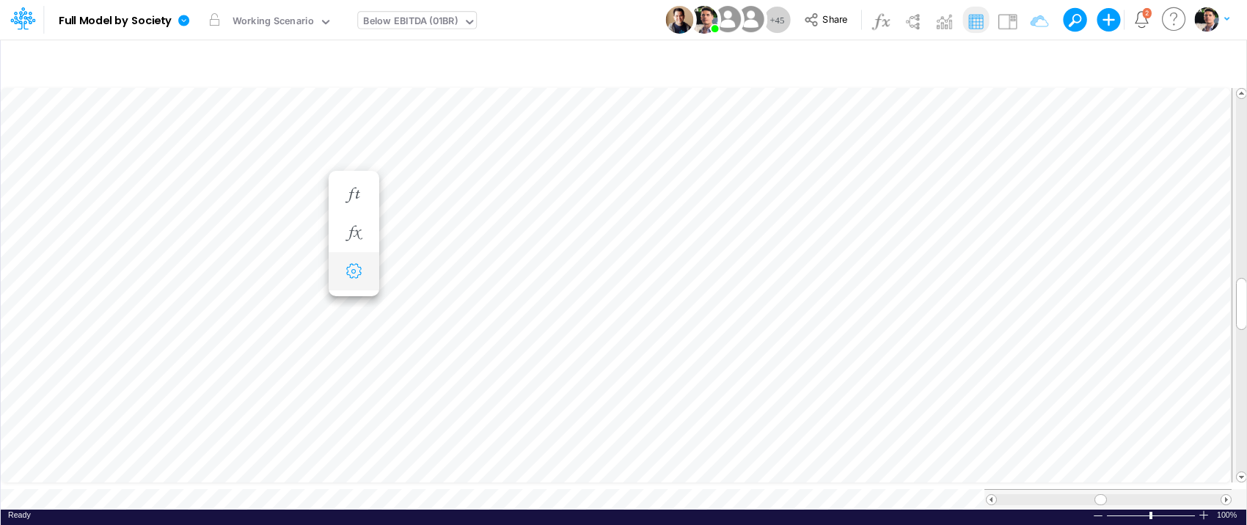
select select "Number"
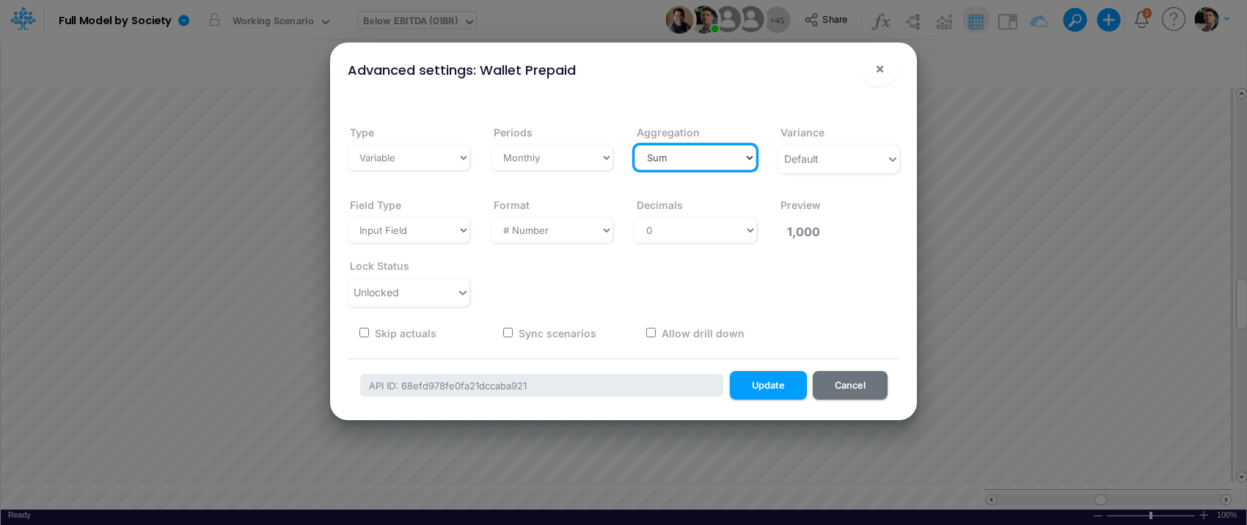
select select "last"
click option "Last" at bounding box center [0, 0] width 0 height 0
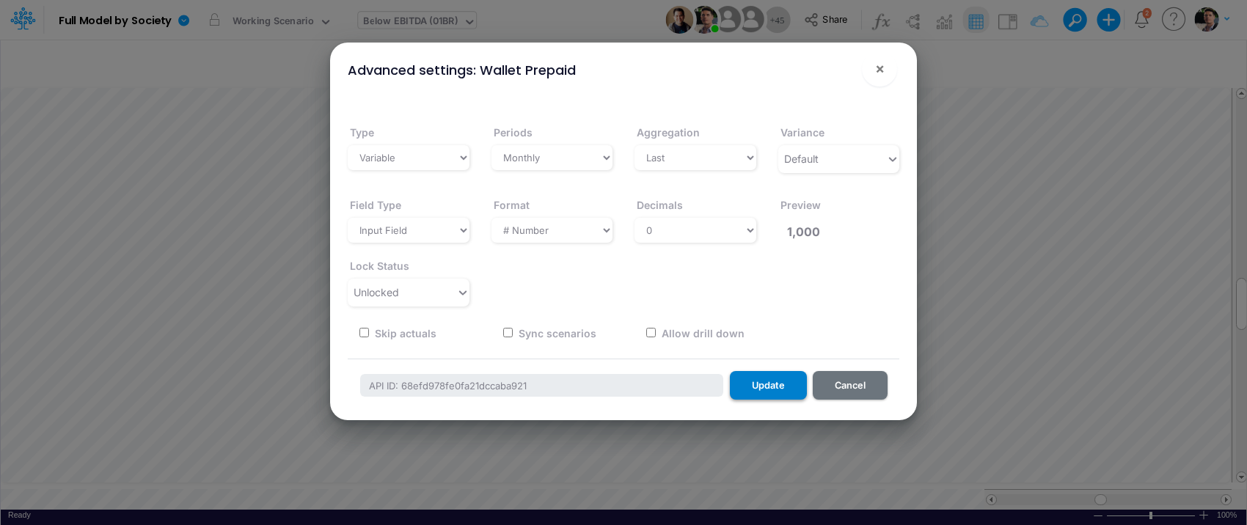
click at [766, 384] on button "Update" at bounding box center [768, 385] width 77 height 29
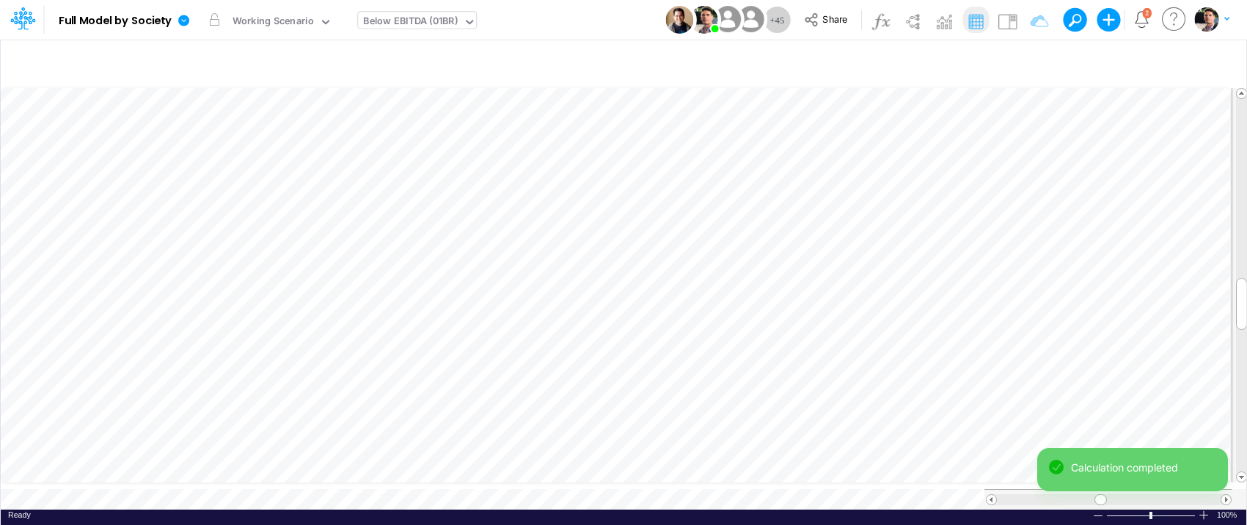
scroll to position [6, 48]
click at [433, 18] on div "Below EBITDA (01BR)" at bounding box center [410, 22] width 95 height 17
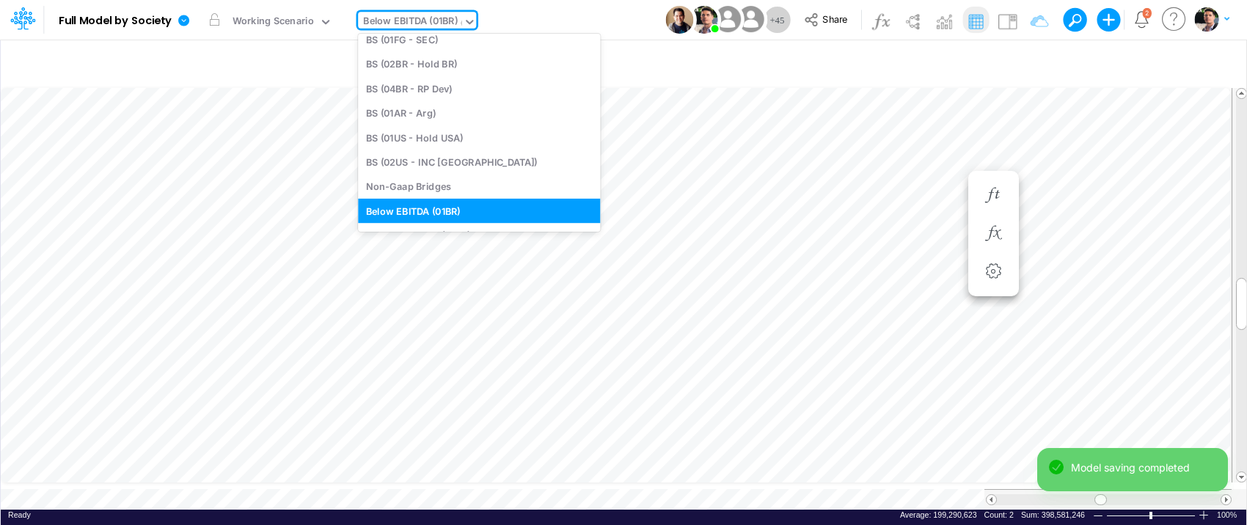
scroll to position [85, 0]
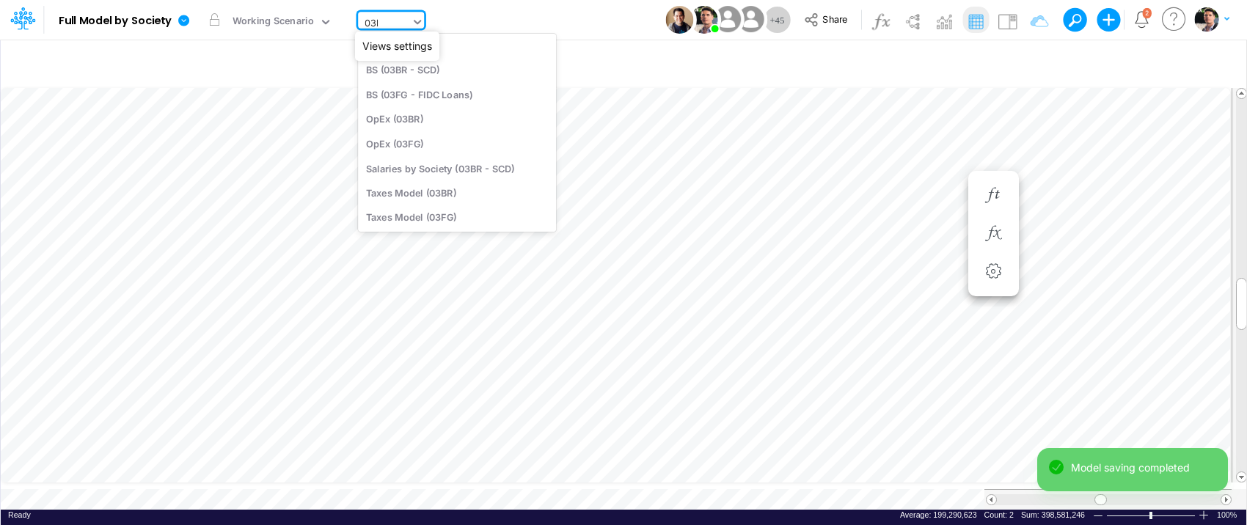
type input "03br"
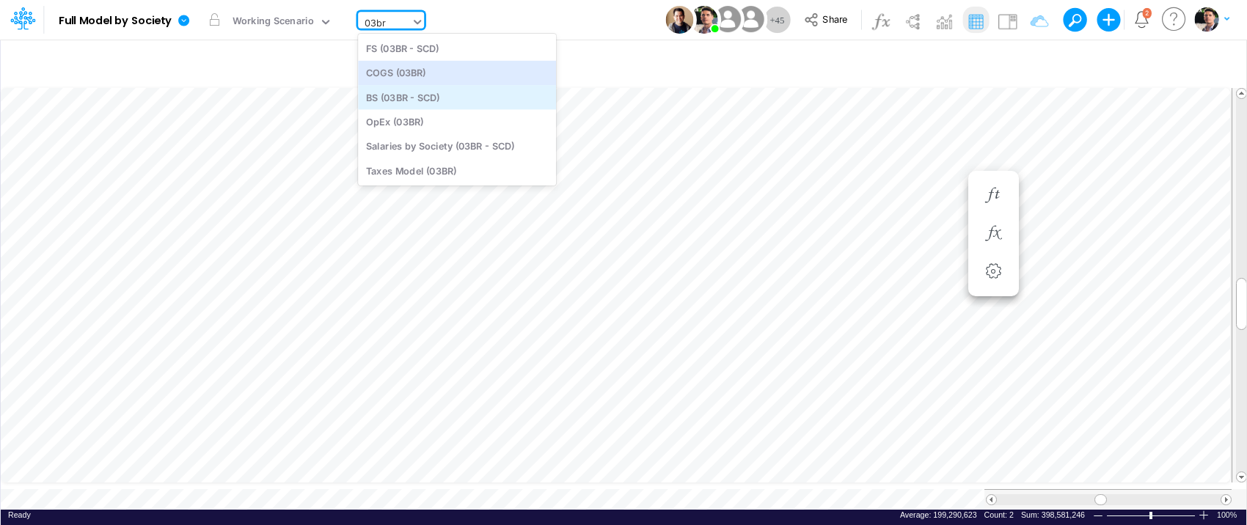
click at [414, 95] on div "BS (03BR - SCD)" at bounding box center [457, 97] width 198 height 24
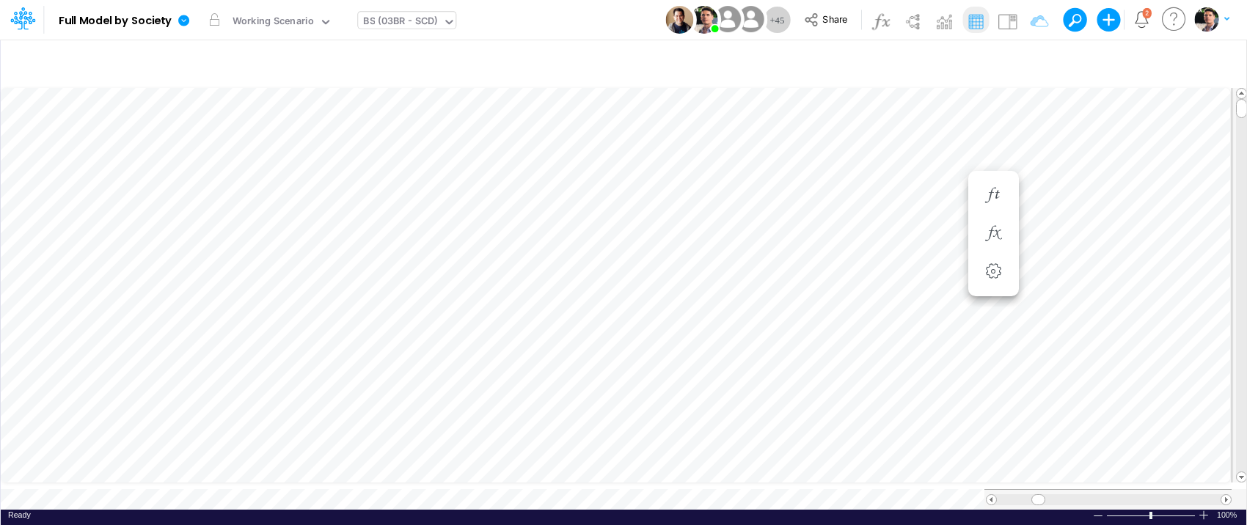
scroll to position [6, 26]
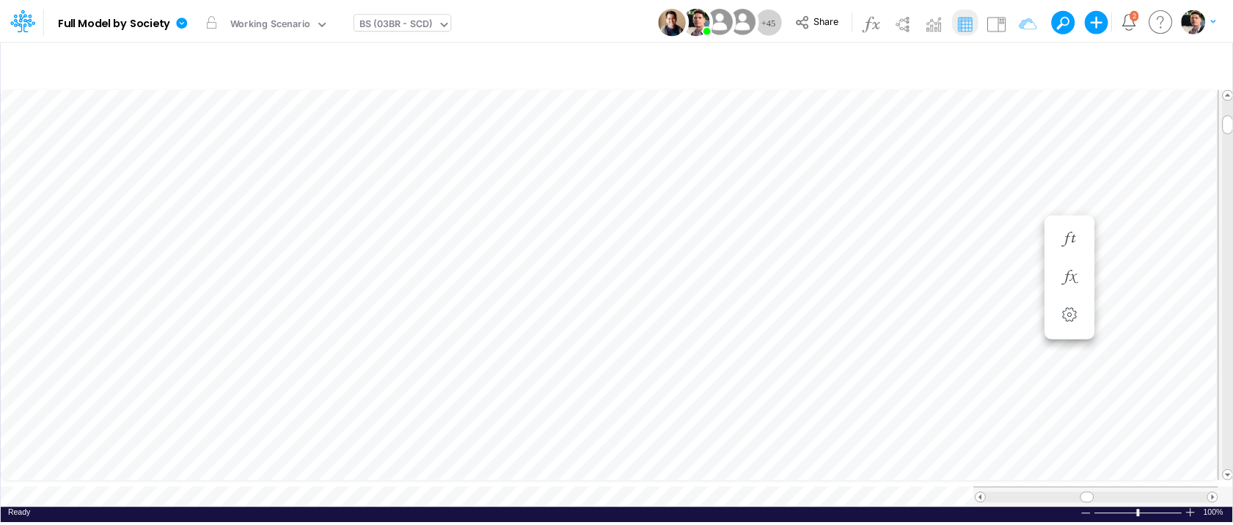
scroll to position [6, 3]
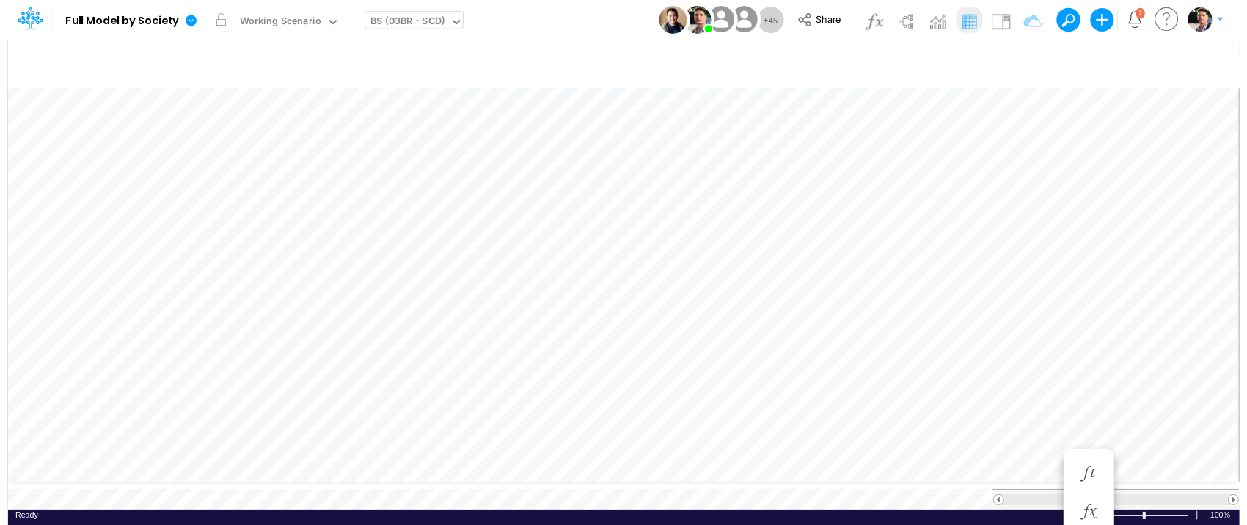
scroll to position [6, 45]
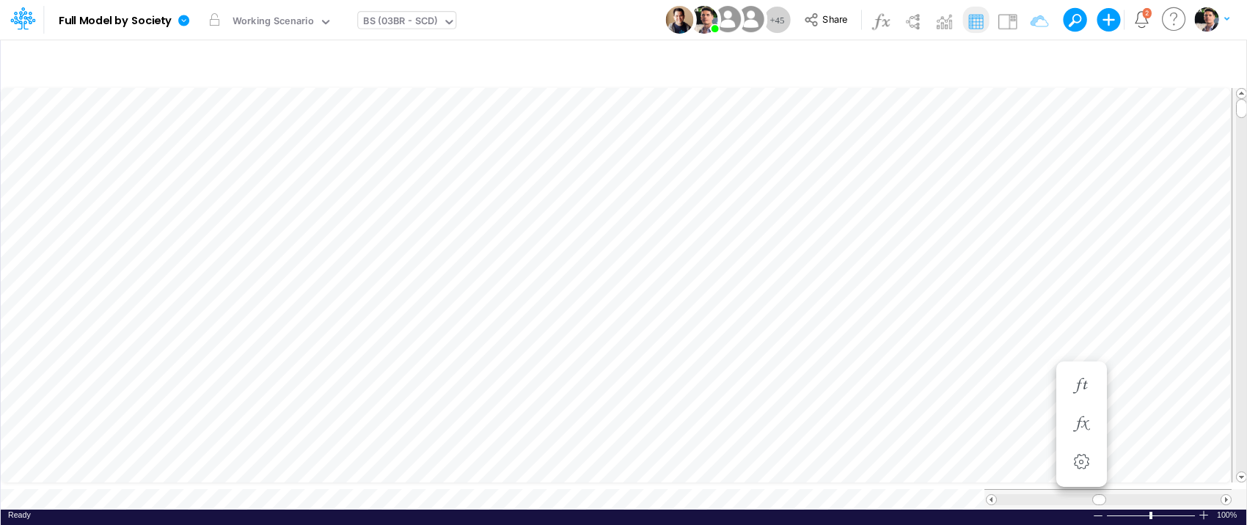
scroll to position [6, 23]
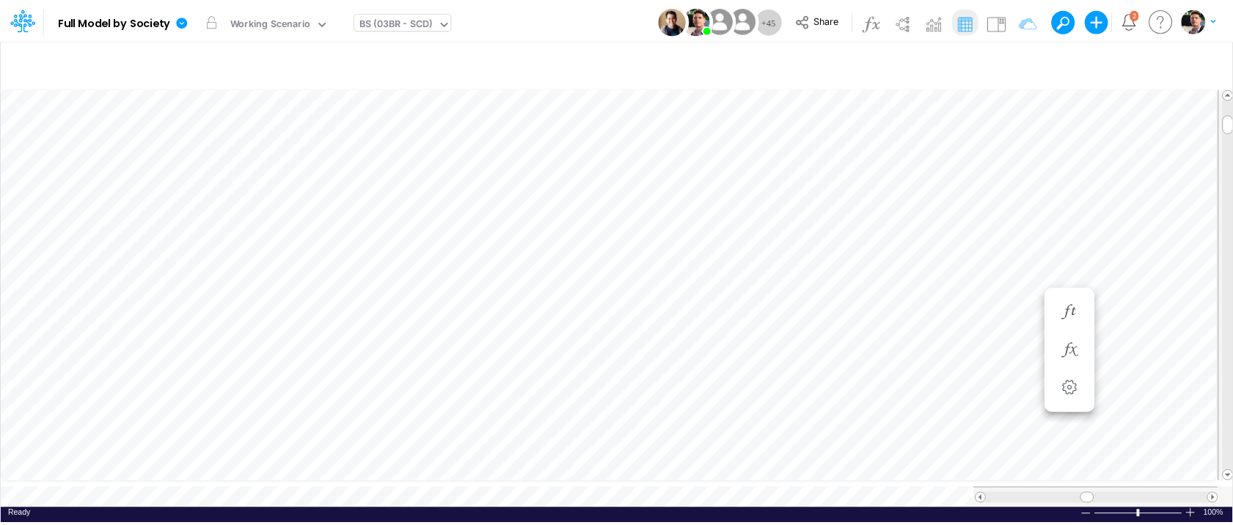
scroll to position [6, 3]
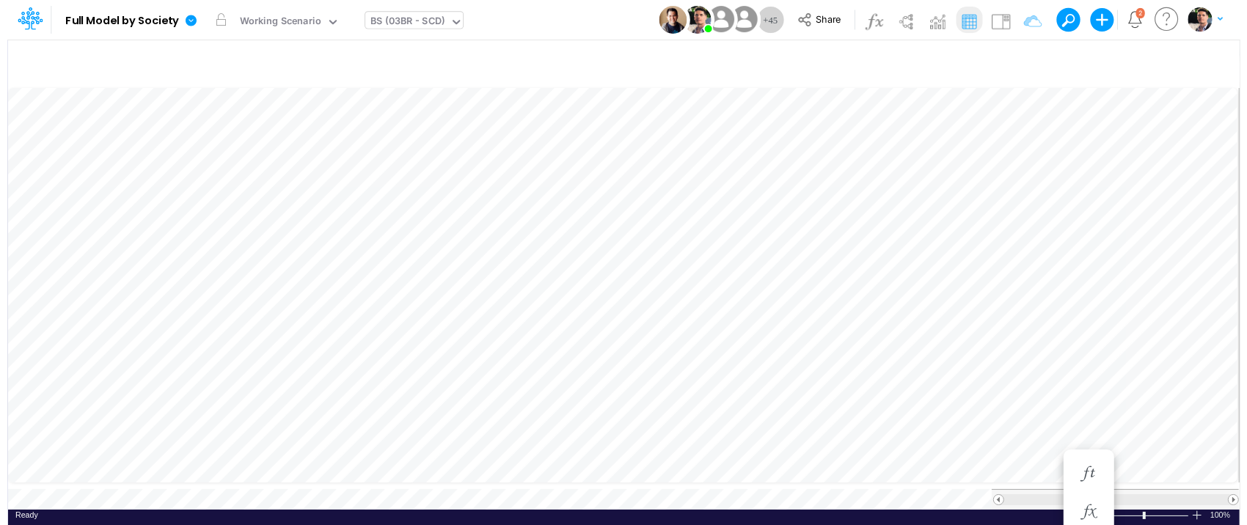
scroll to position [6, 3]
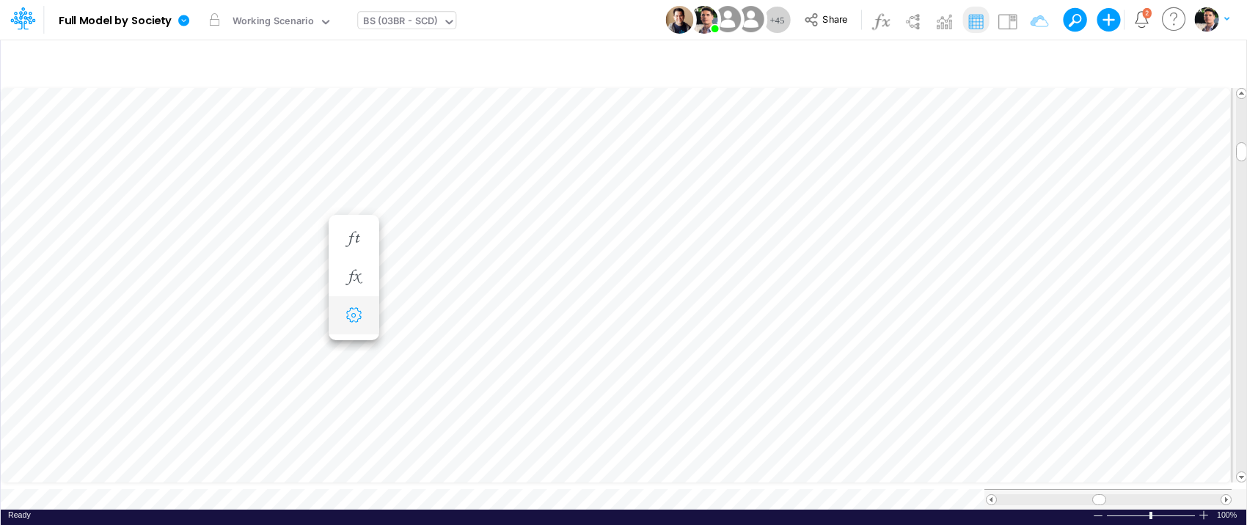
click at [360, 316] on icon "button" at bounding box center [353, 315] width 22 height 15
select select "sum"
select select "field"
select select "Number"
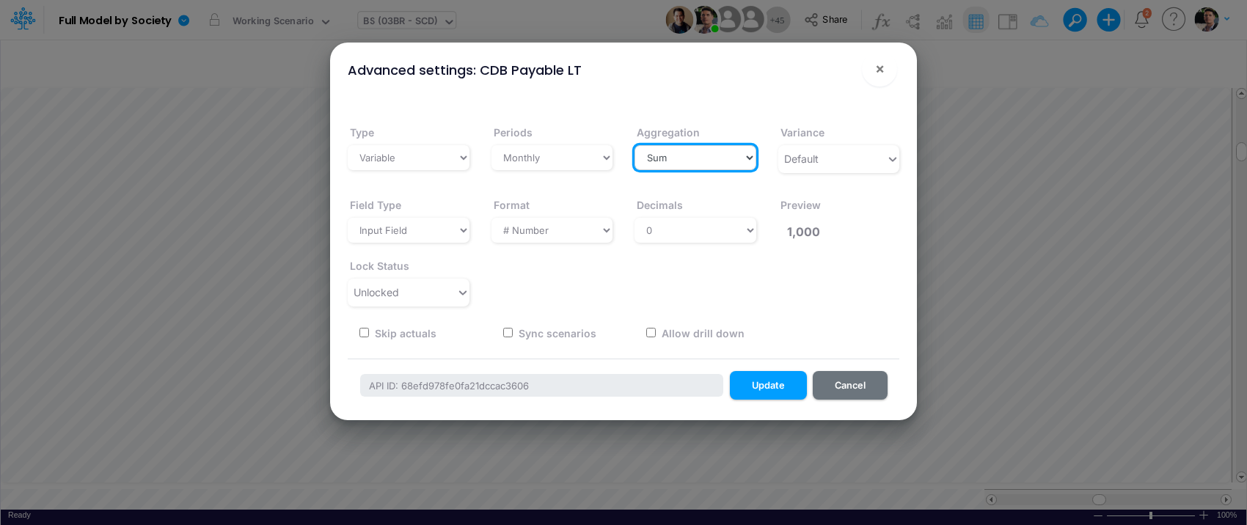
select select "last"
click option "Last" at bounding box center [0, 0] width 0 height 0
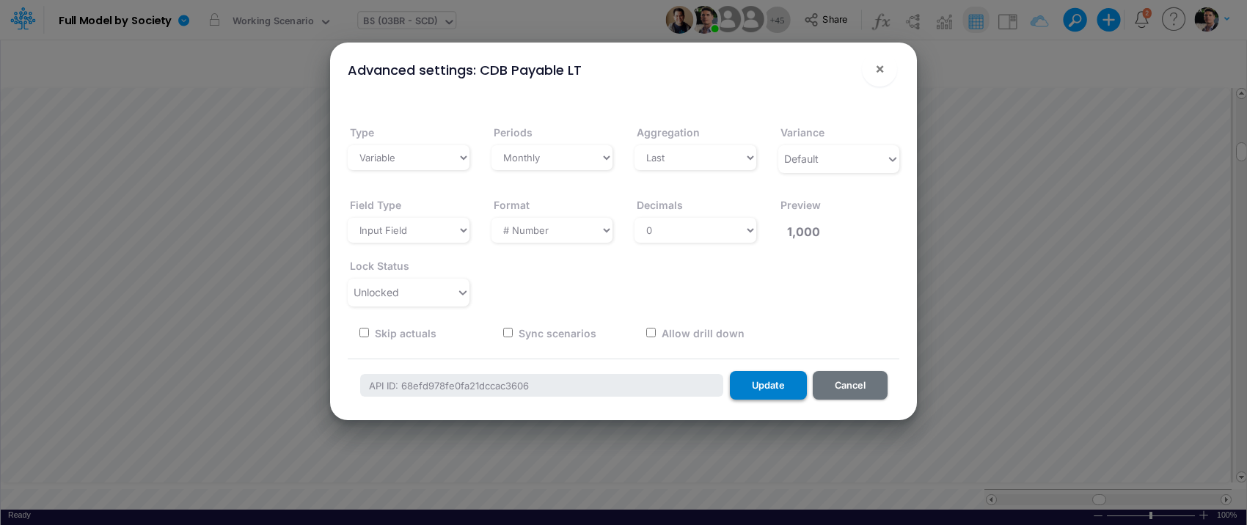
click at [772, 387] on button "Update" at bounding box center [768, 385] width 77 height 29
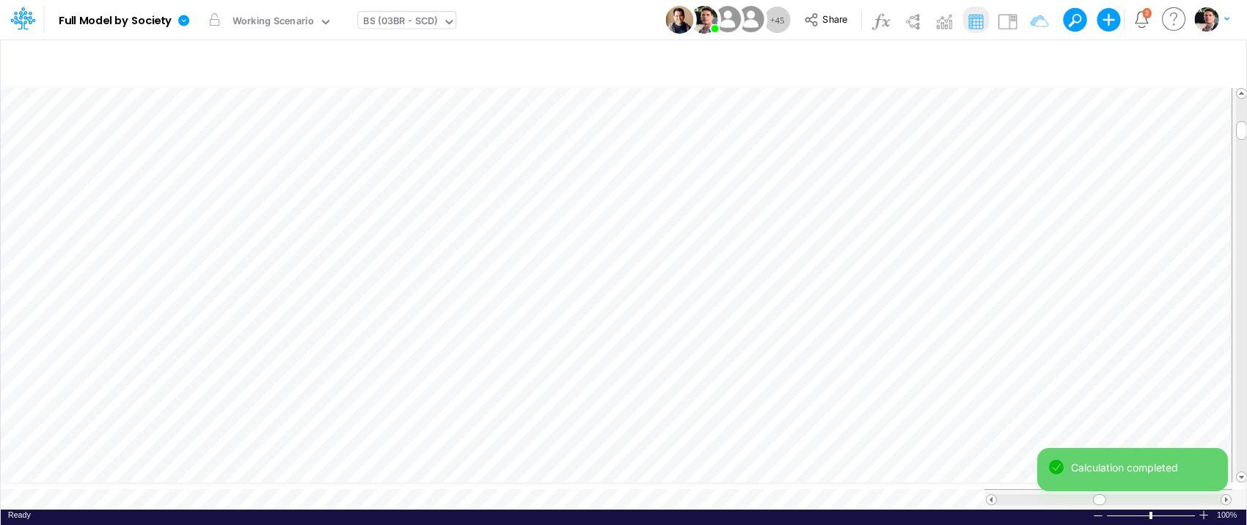
scroll to position [6, 37]
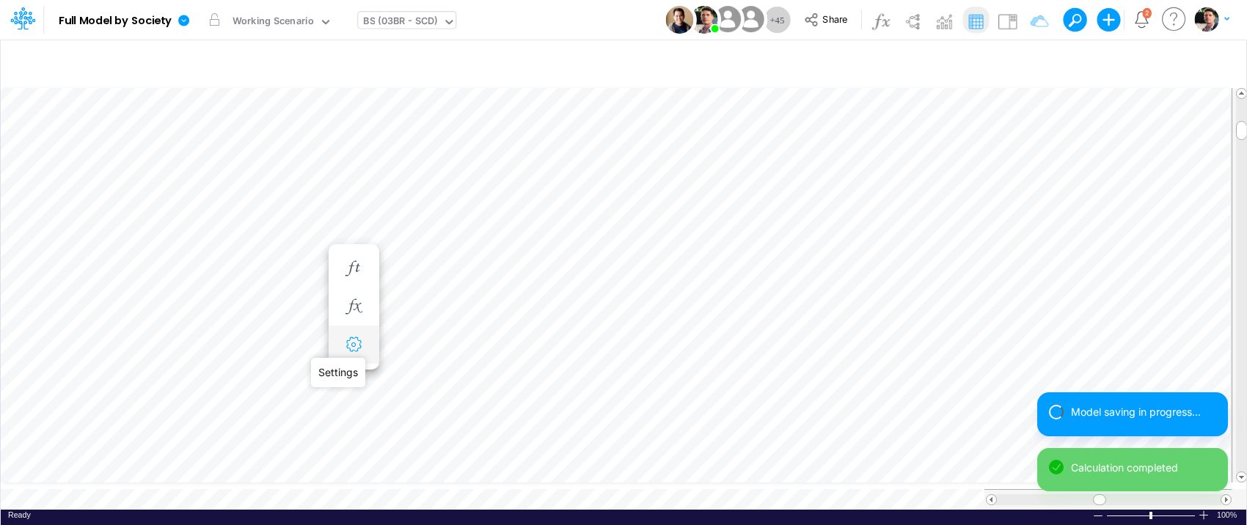
click at [347, 351] on icon "button" at bounding box center [353, 344] width 22 height 15
select select "sum"
select select "field"
select select "Number"
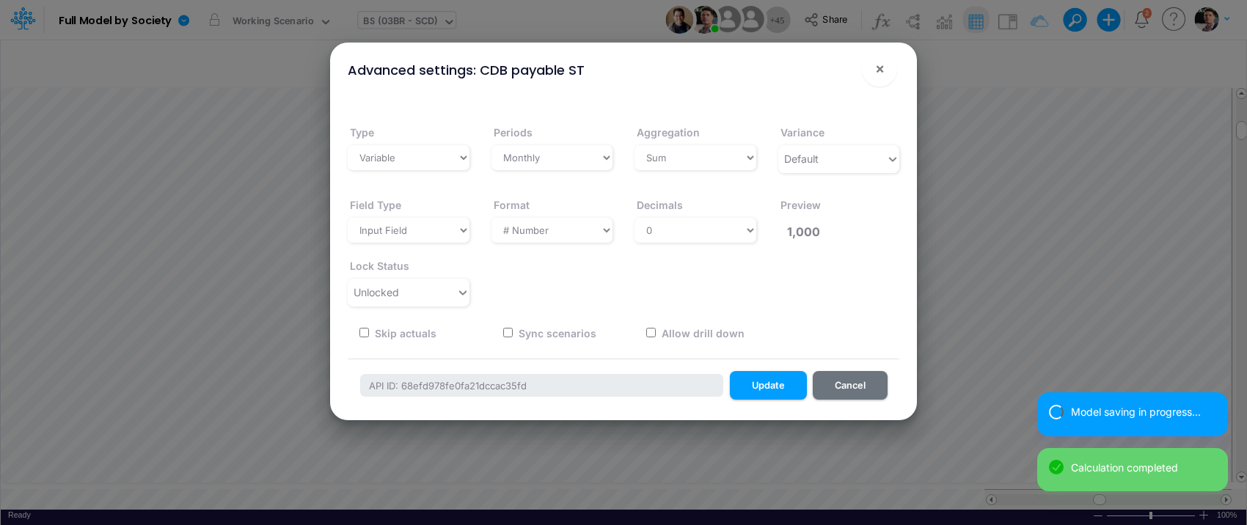
drag, startPoint x: 671, startPoint y: 133, endPoint x: 670, endPoint y: 143, distance: 10.3
click at [671, 133] on label "Aggregation" at bounding box center [666, 133] width 65 height 26
click at [671, 145] on select "Select a type Sum First Last Average Calculated" at bounding box center [695, 157] width 122 height 25
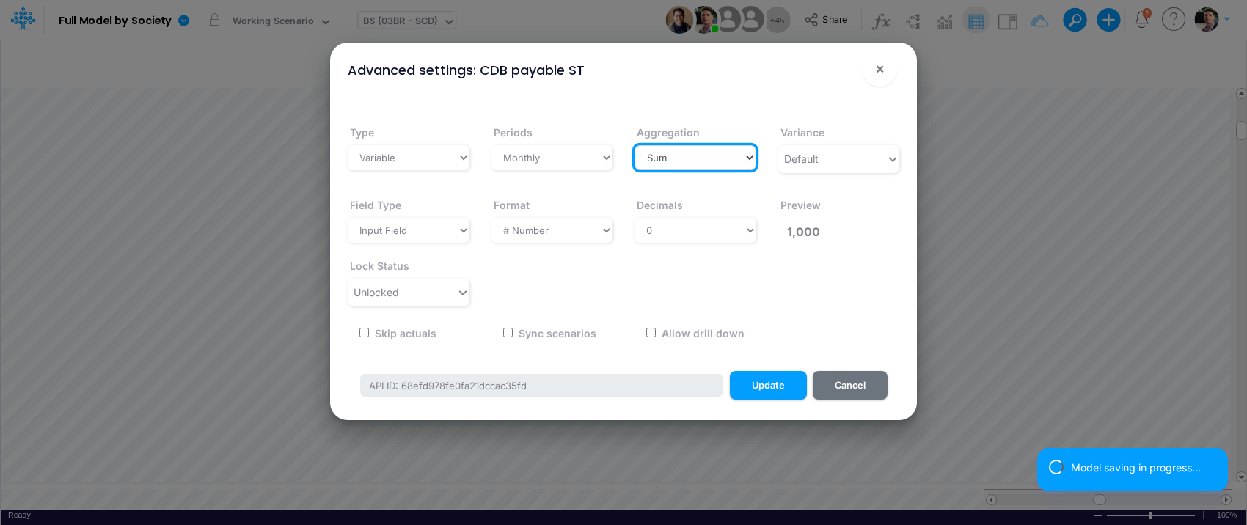
select select "last"
click option "Last" at bounding box center [0, 0] width 0 height 0
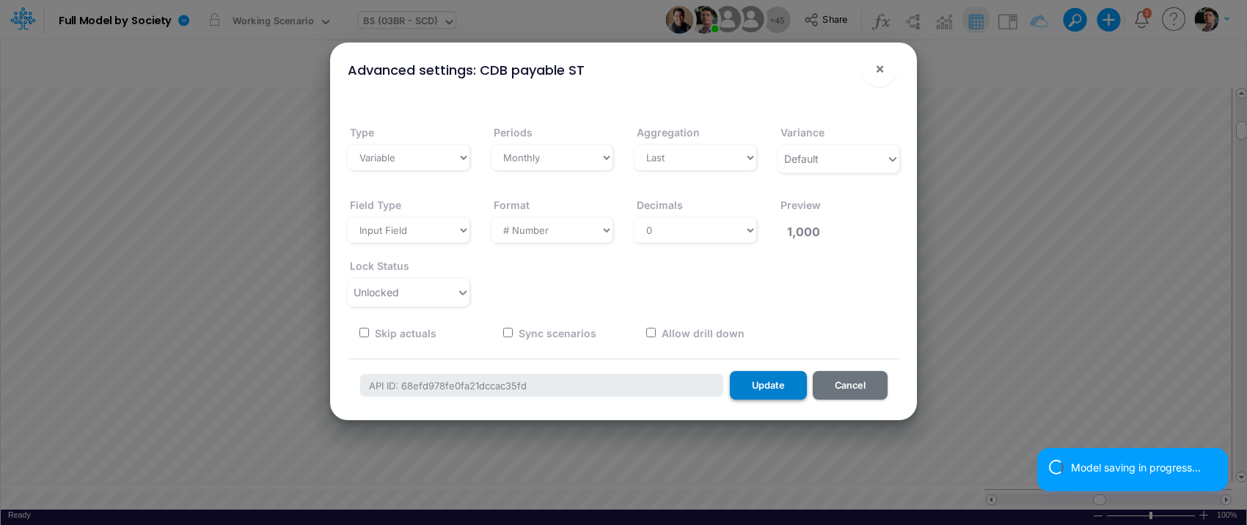
click at [770, 381] on button "Update" at bounding box center [768, 385] width 77 height 29
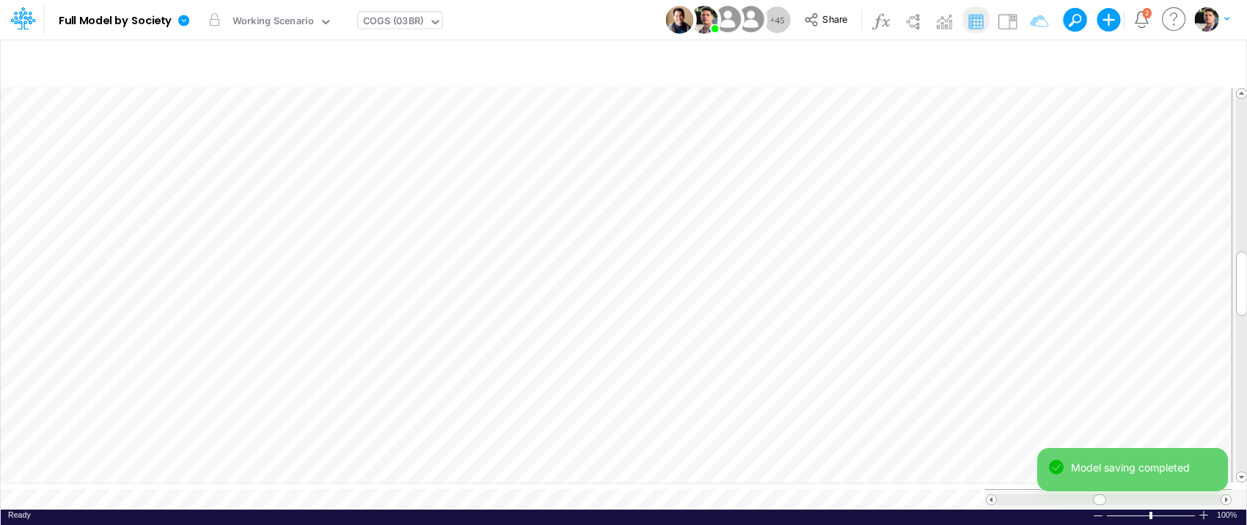
scroll to position [6, 37]
click at [345, 299] on icon "button" at bounding box center [353, 300] width 22 height 15
select select "sum"
select select "field"
select select "Number"
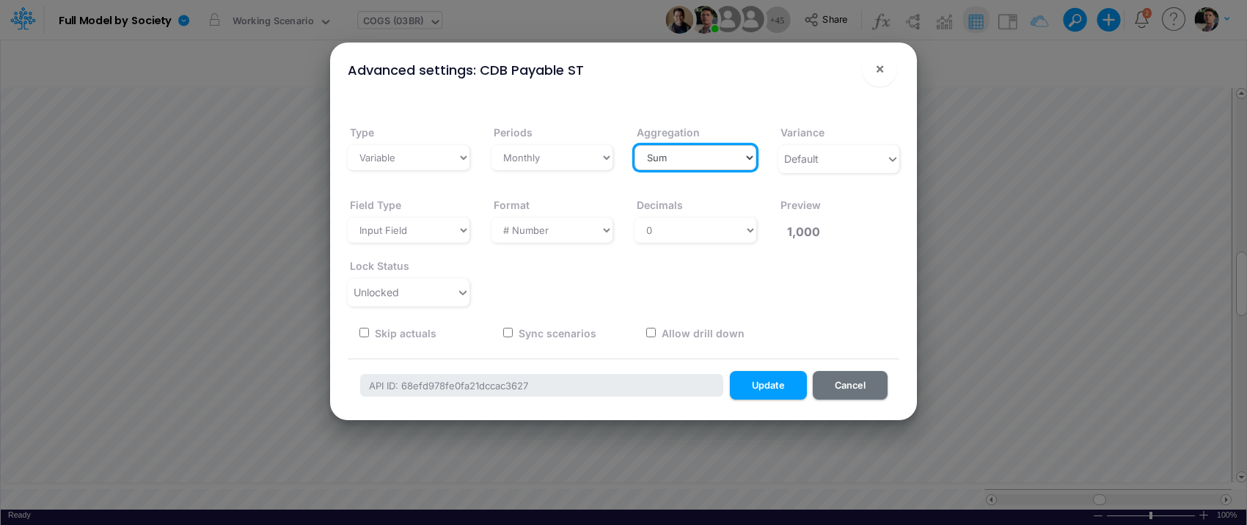
select select "last"
click option "Last" at bounding box center [0, 0] width 0 height 0
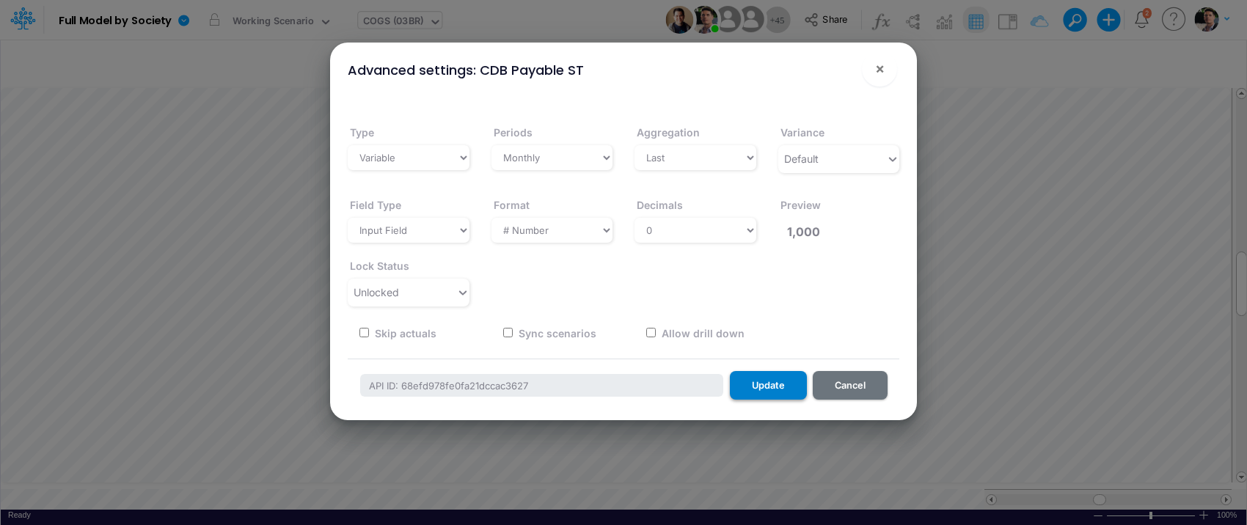
click at [776, 387] on button "Update" at bounding box center [768, 385] width 77 height 29
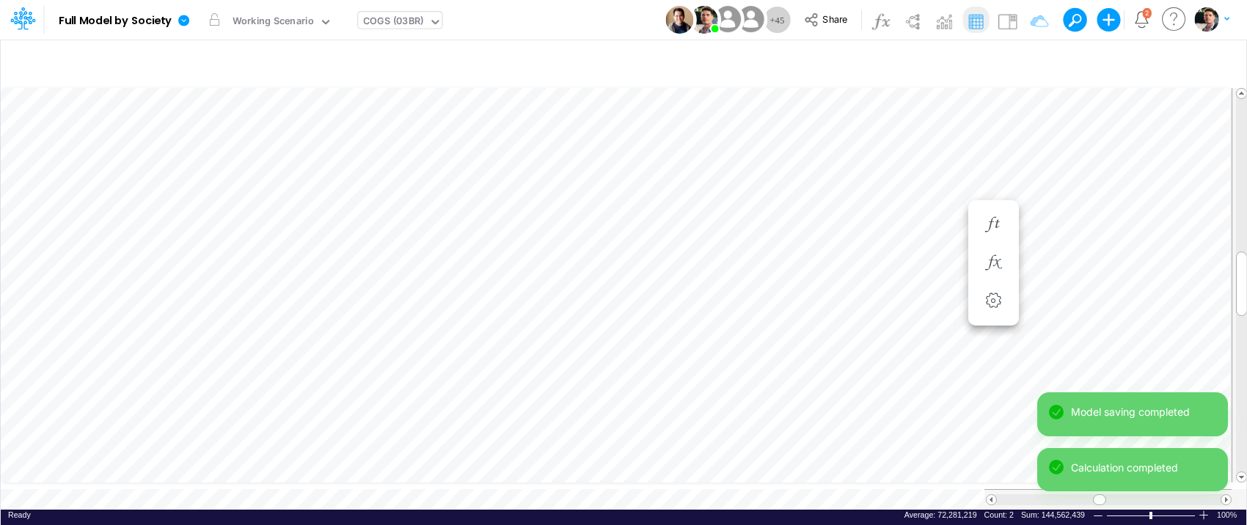
scroll to position [6, 47]
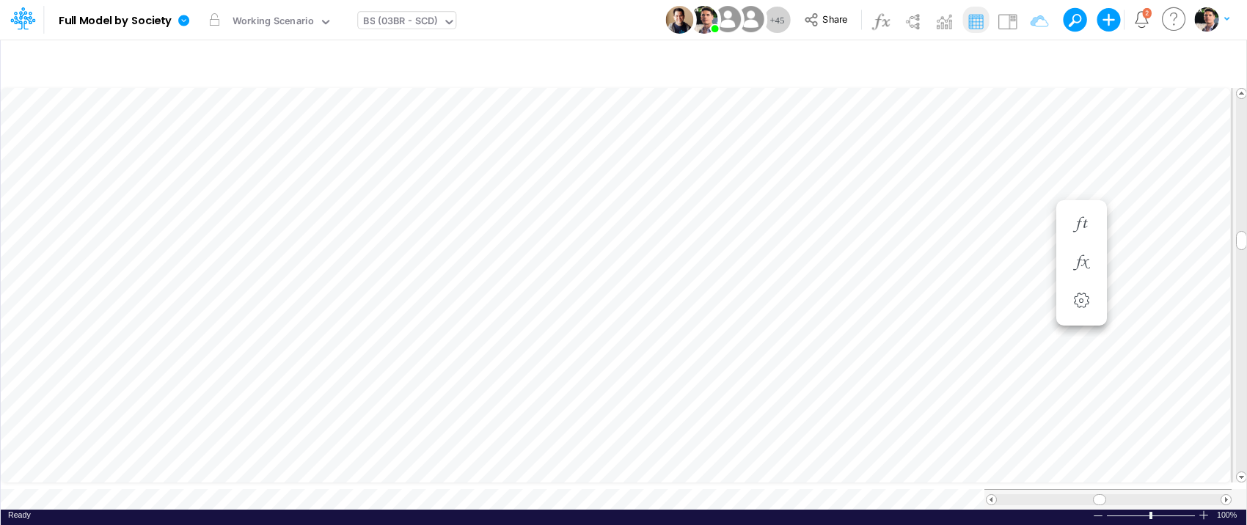
scroll to position [6, 45]
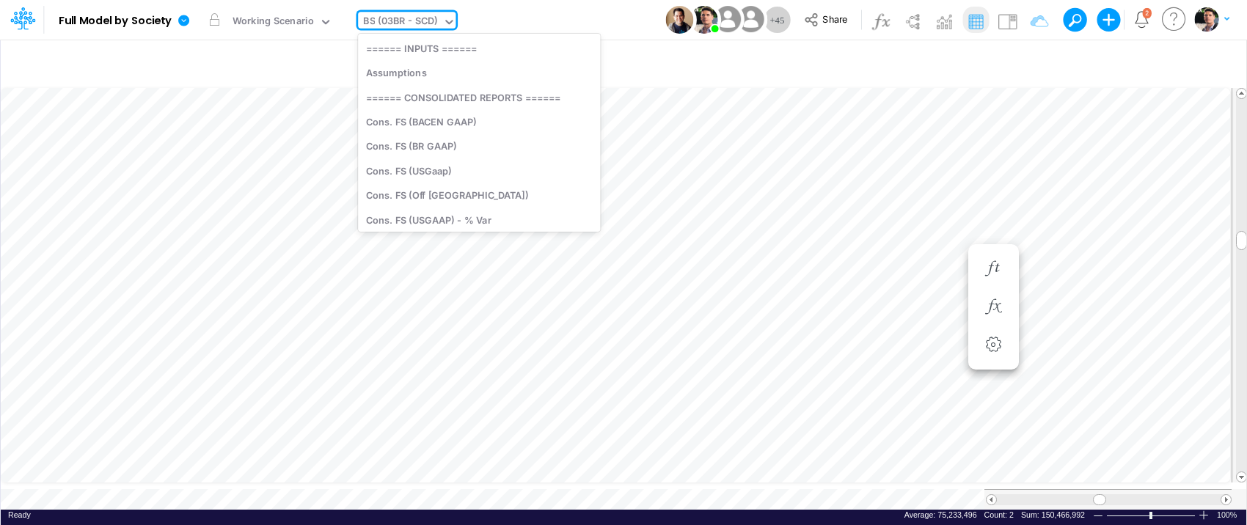
click at [400, 24] on div "BS (03BR - SCD)" at bounding box center [400, 22] width 74 height 17
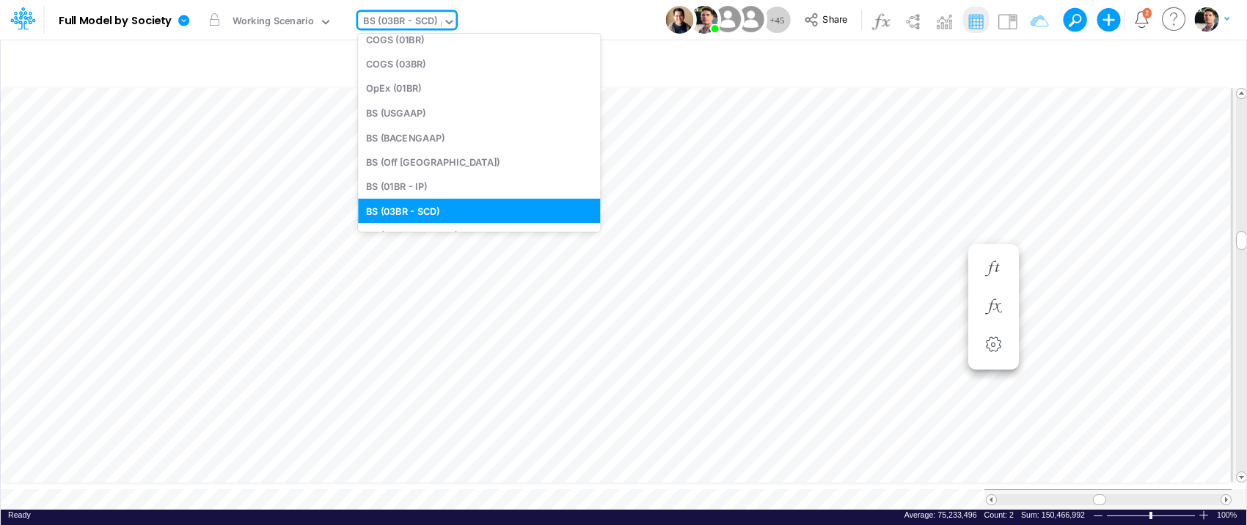
scroll to position [418, 0]
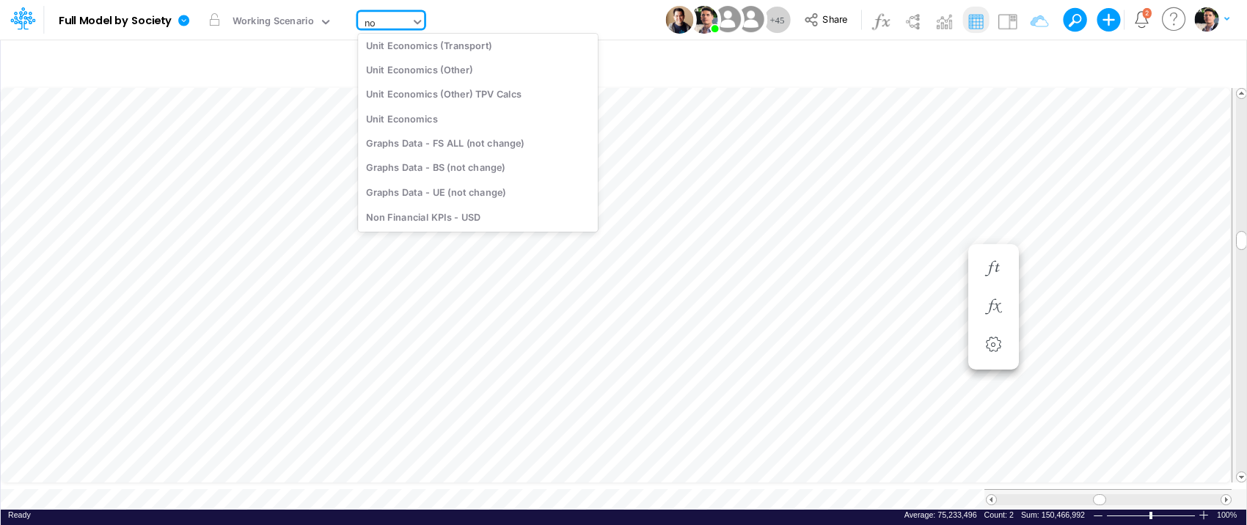
type input "non"
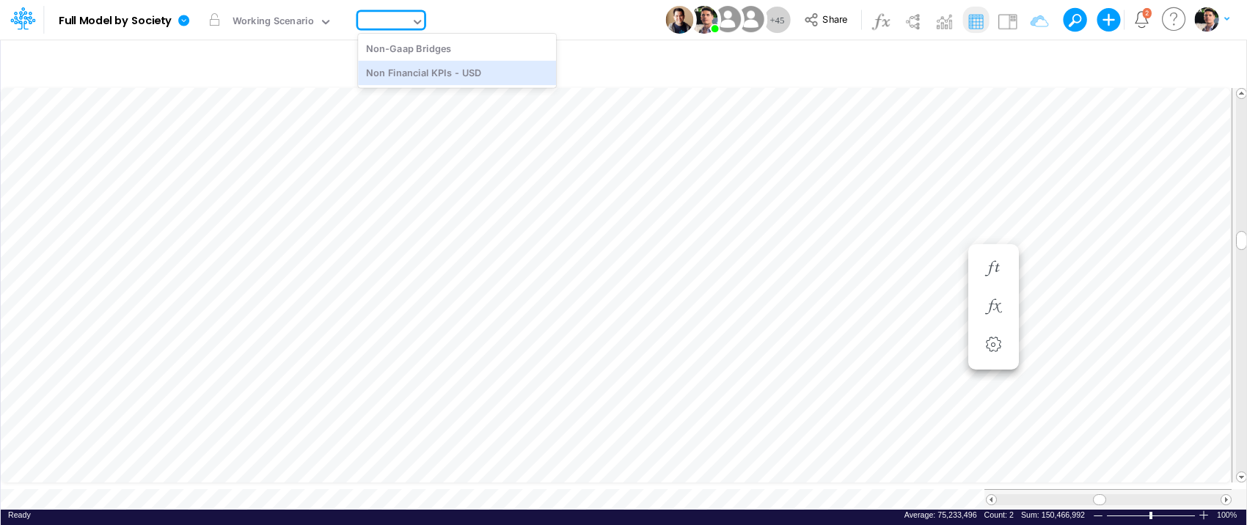
type input "Non Financial KPIs - USD"
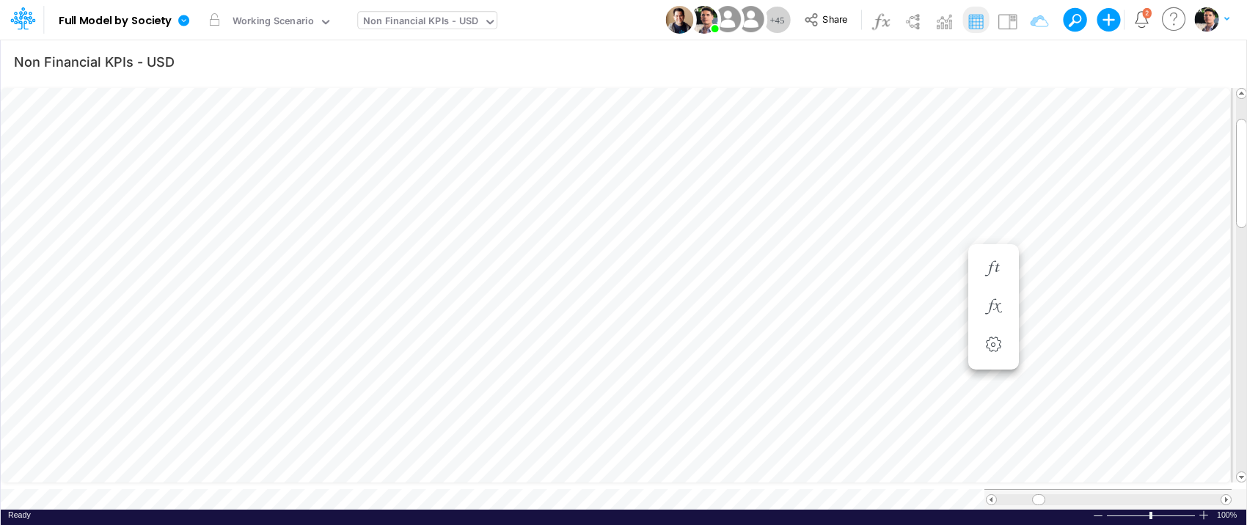
scroll to position [6, 19]
